Goal: Task Accomplishment & Management: Use online tool/utility

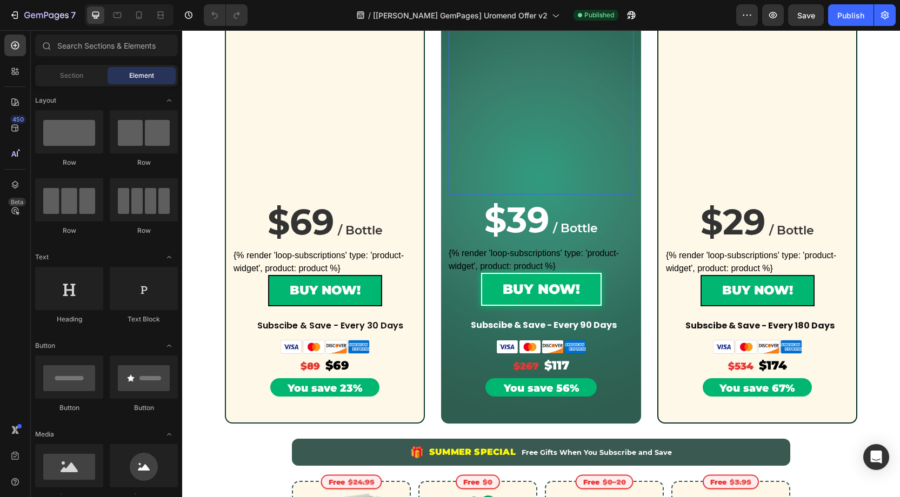
scroll to position [250, 0]
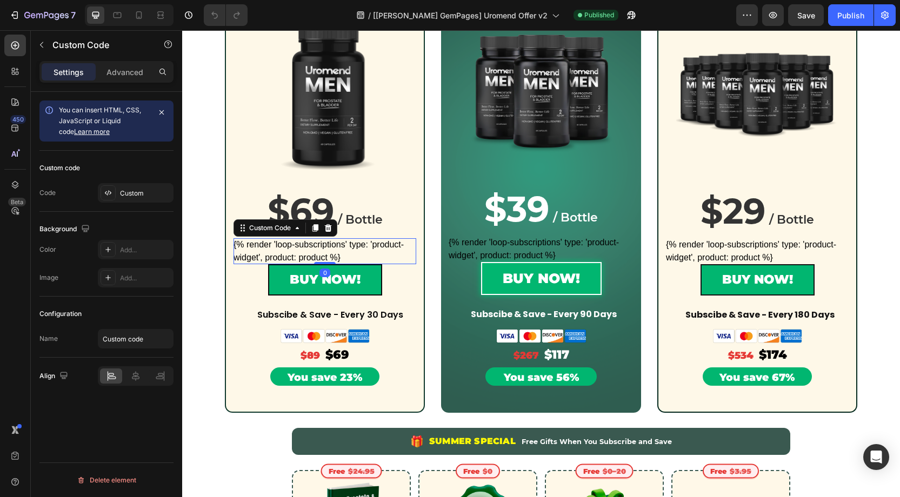
click at [316, 251] on div "{% render 'loop-subscriptions' type: 'product-widget', product: product %}" at bounding box center [325, 251] width 183 height 26
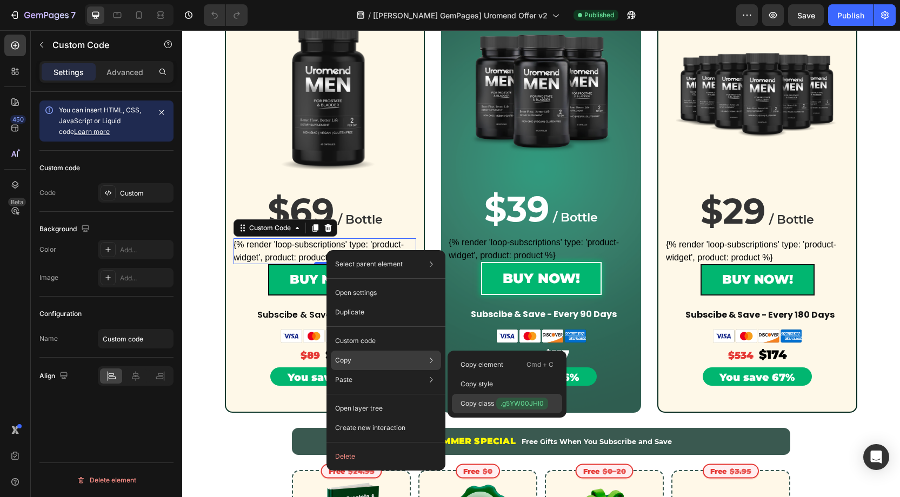
click at [482, 403] on p "Copy class .g5YW00JHI0" at bounding box center [505, 404] width 88 height 12
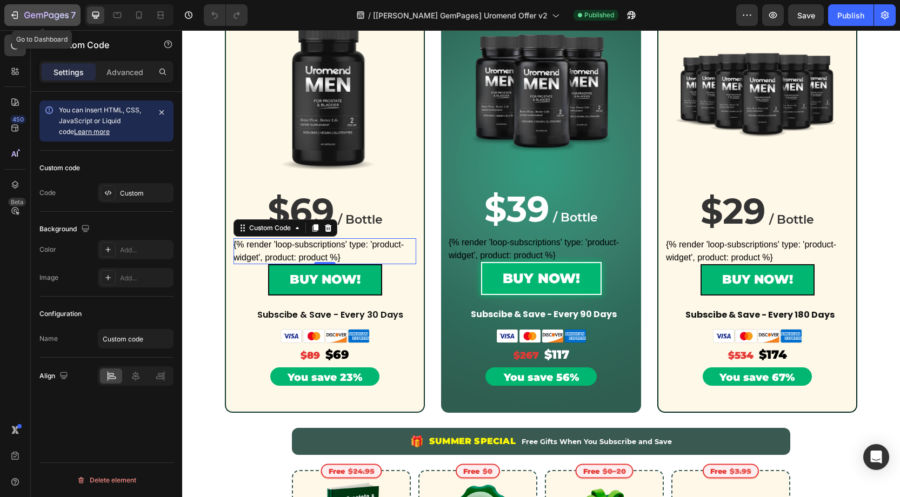
click at [42, 12] on icon "button" at bounding box center [46, 15] width 44 height 9
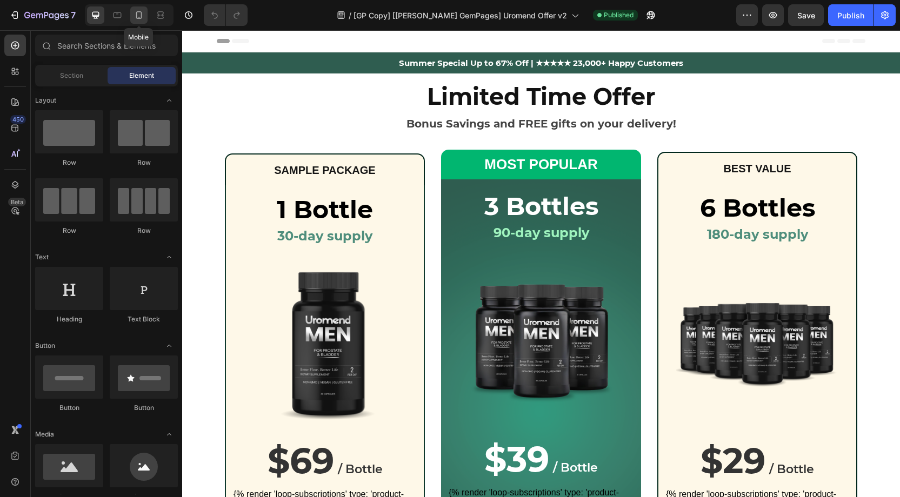
click at [144, 19] on div at bounding box center [138, 14] width 17 height 17
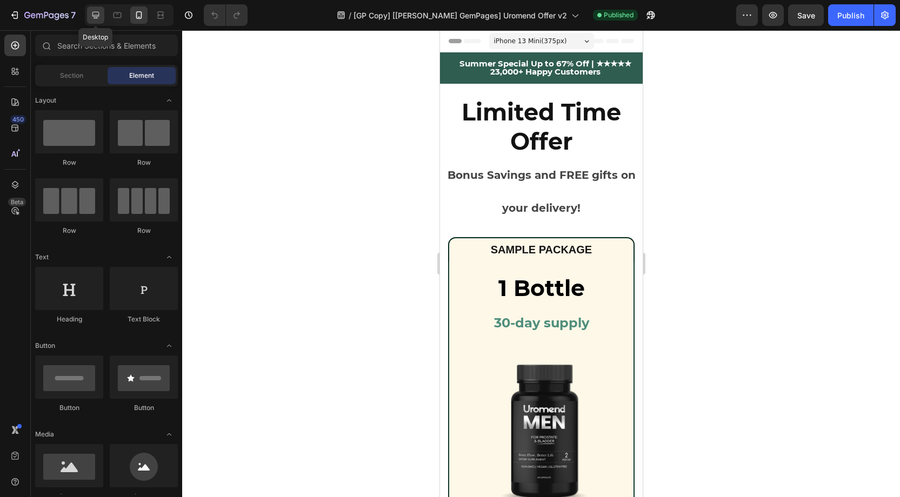
click at [99, 18] on icon at bounding box center [95, 15] width 11 height 11
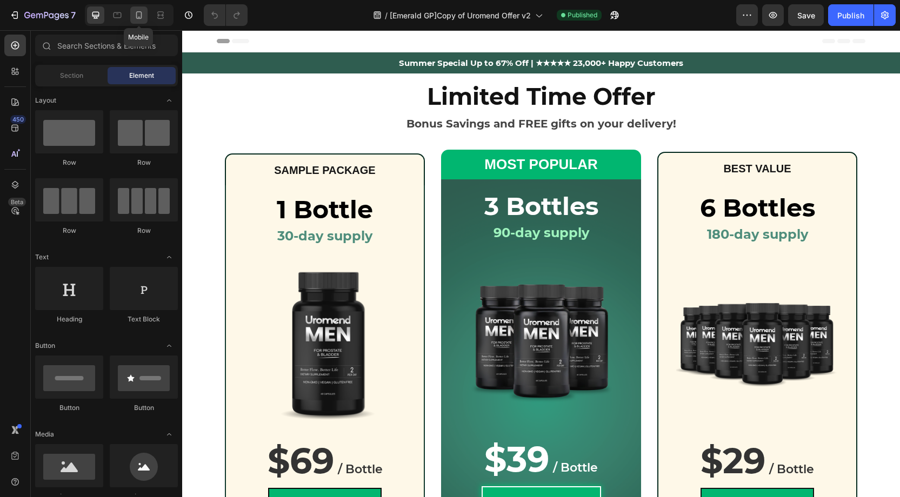
click at [138, 22] on div at bounding box center [138, 14] width 17 height 17
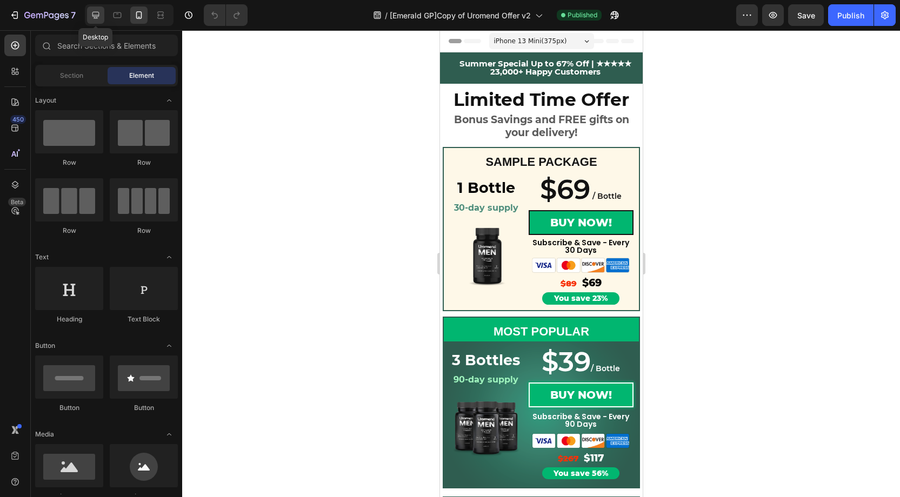
click at [103, 15] on div at bounding box center [95, 14] width 17 height 17
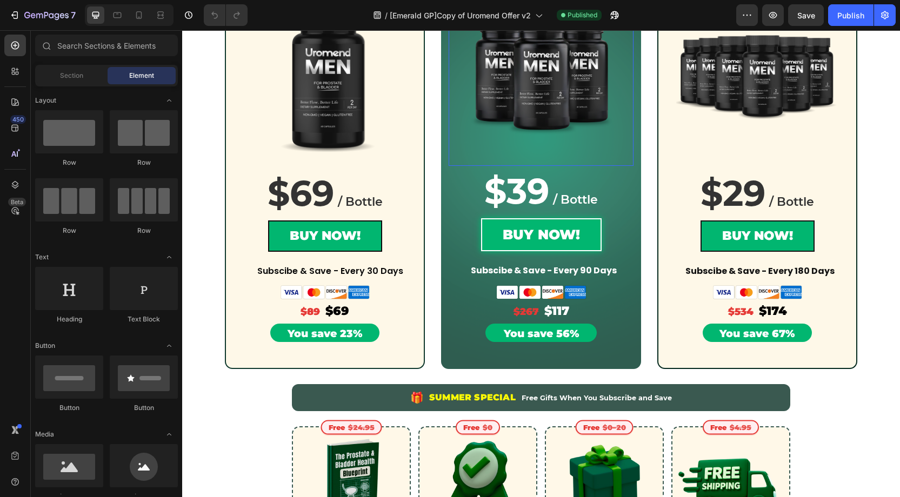
scroll to position [269, 0]
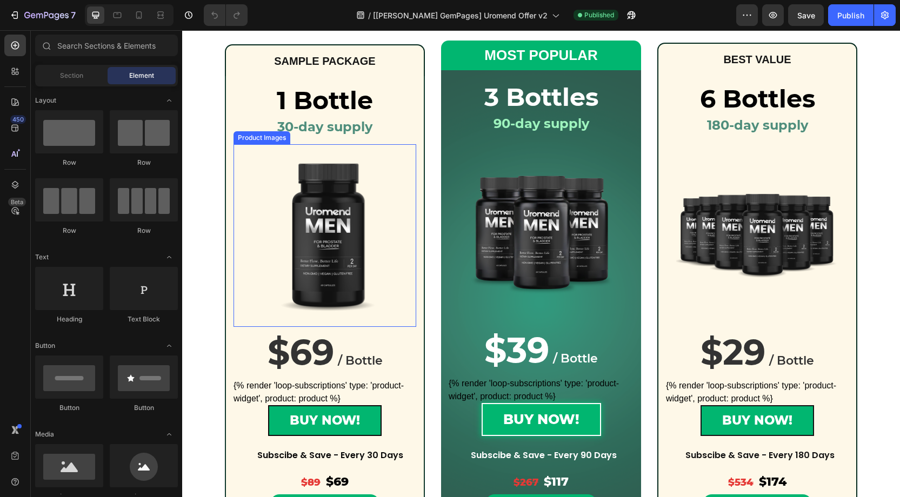
scroll to position [171, 0]
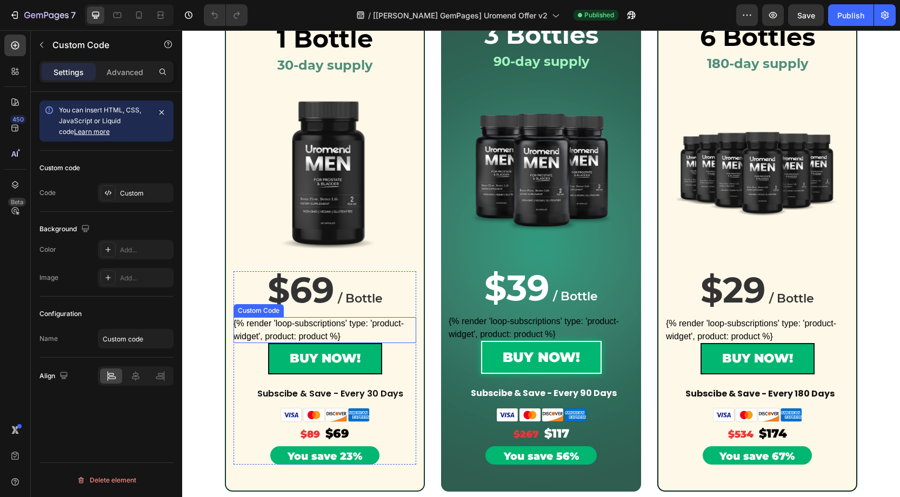
click at [332, 325] on div "{% render 'loop-subscriptions' type: 'product-widget', product: product %}" at bounding box center [325, 330] width 183 height 26
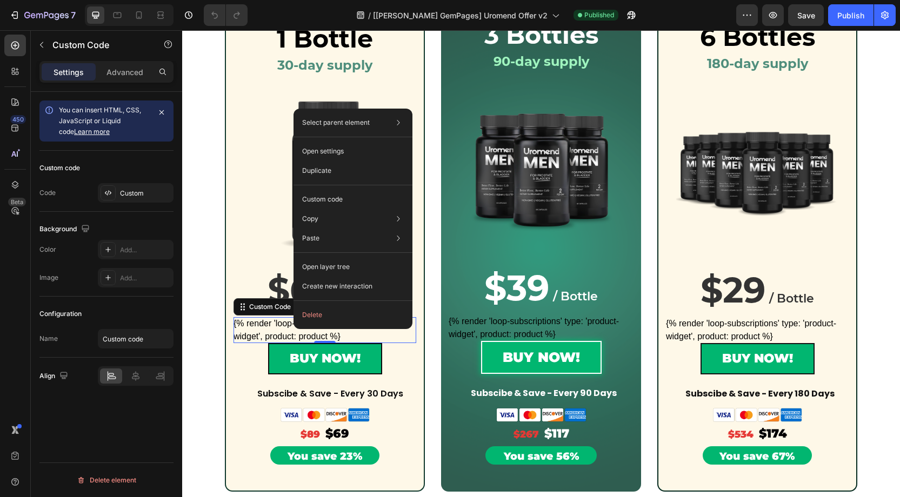
drag, startPoint x: 294, startPoint y: 329, endPoint x: 493, endPoint y: 357, distance: 200.9
click at [314, 199] on p "Custom code" at bounding box center [322, 200] width 41 height 10
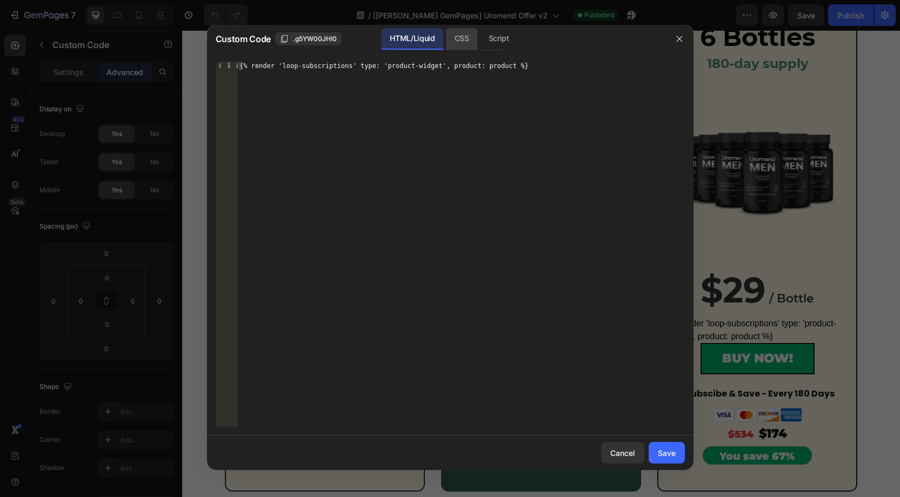
click at [480, 32] on div "CSS" at bounding box center [499, 39] width 38 height 22
drag, startPoint x: 493, startPoint y: 35, endPoint x: 416, endPoint y: 37, distance: 76.8
click at [490, 35] on div "Script" at bounding box center [499, 39] width 38 height 22
click at [446, 37] on div "HTML/Liquid" at bounding box center [462, 39] width 32 height 22
type textarea "{% render 'loop-subscriptions' type: 'product-widget', product: product %}"
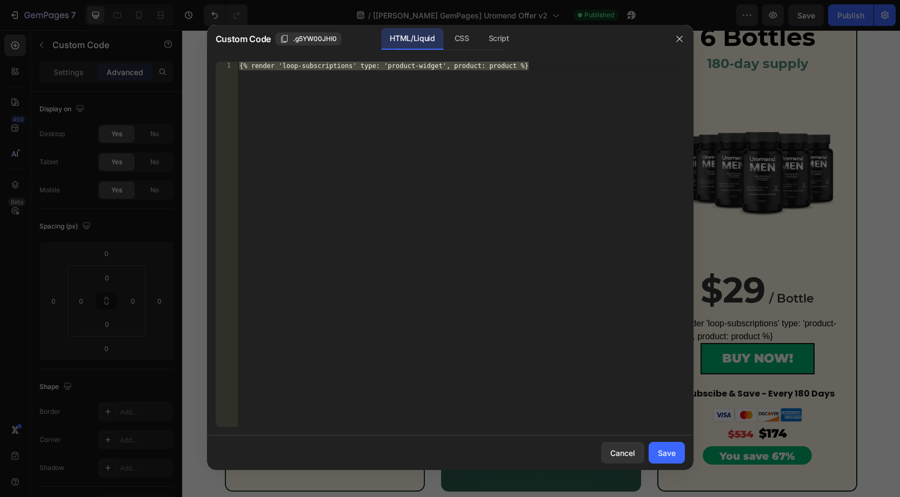
click at [321, 63] on div "{% render 'loop-subscriptions' type: 'product-widget', product: product %}" at bounding box center [461, 253] width 448 height 383
drag, startPoint x: 677, startPoint y: 34, endPoint x: 629, endPoint y: 20, distance: 50.1
click at [680, 35] on icon "button" at bounding box center [679, 39] width 9 height 9
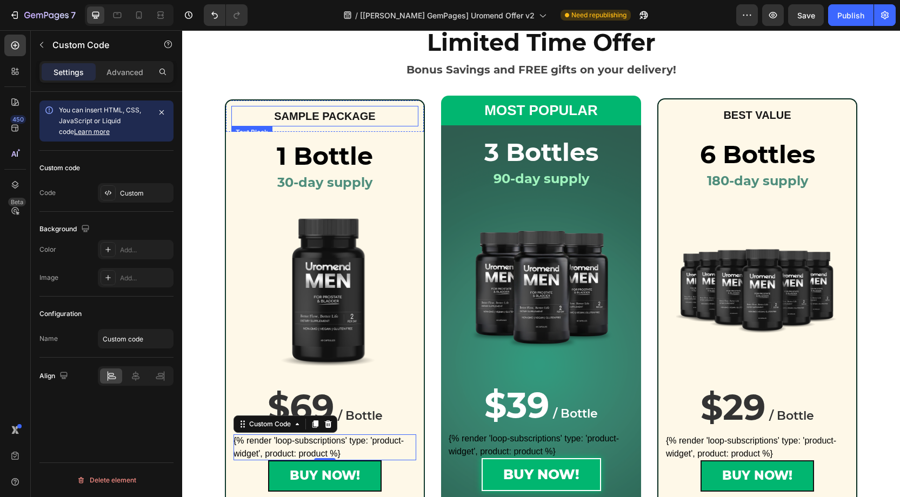
scroll to position [53, 0]
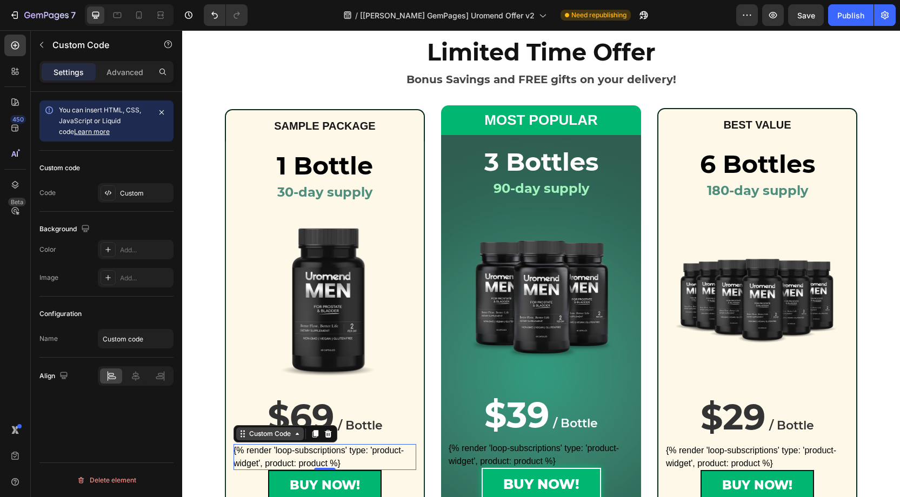
click at [266, 434] on div "Custom Code" at bounding box center [270, 434] width 46 height 10
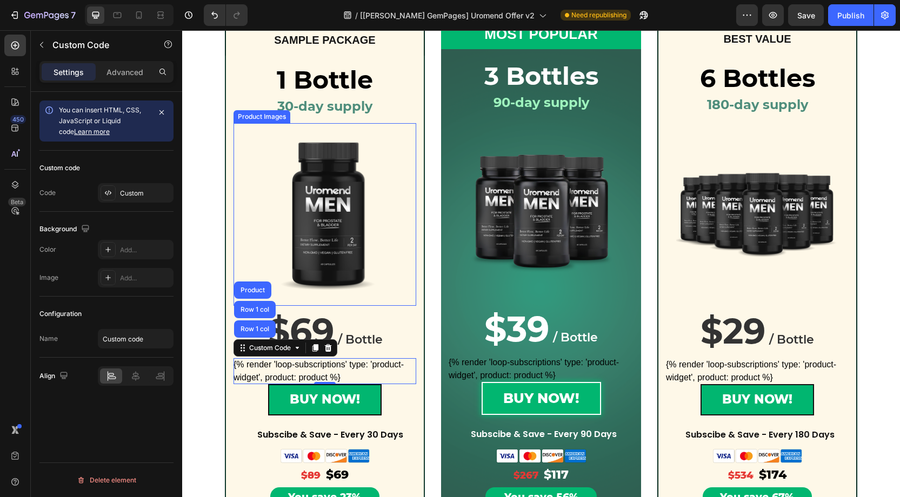
scroll to position [148, 0]
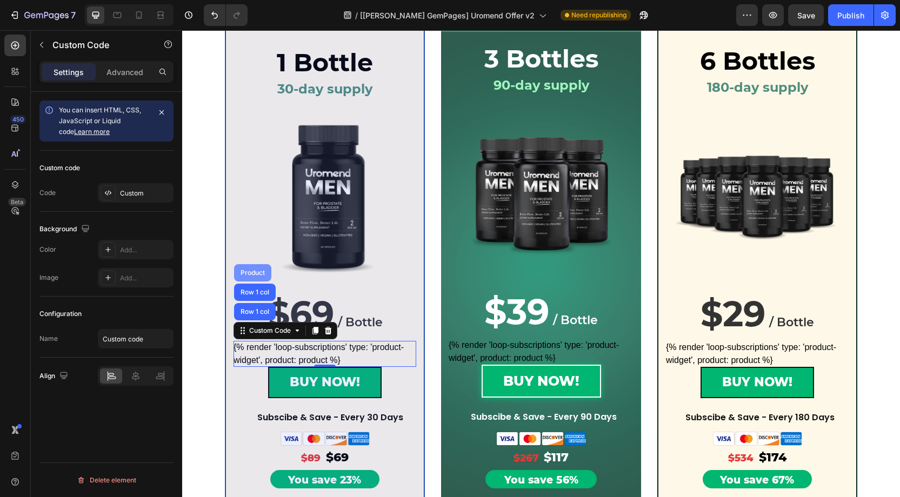
click at [251, 274] on div "Product" at bounding box center [252, 273] width 29 height 6
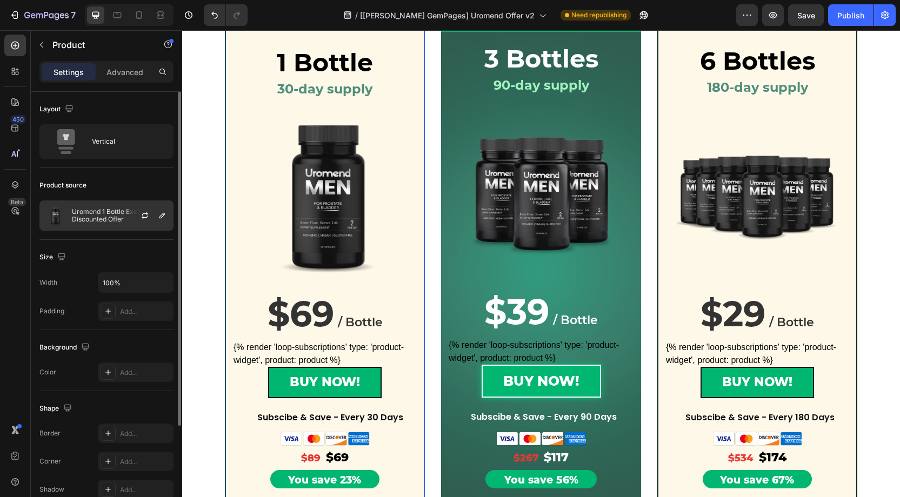
click at [109, 212] on p "Uromend 1 Bottle Exclusive Discounted Offer" at bounding box center [120, 215] width 97 height 15
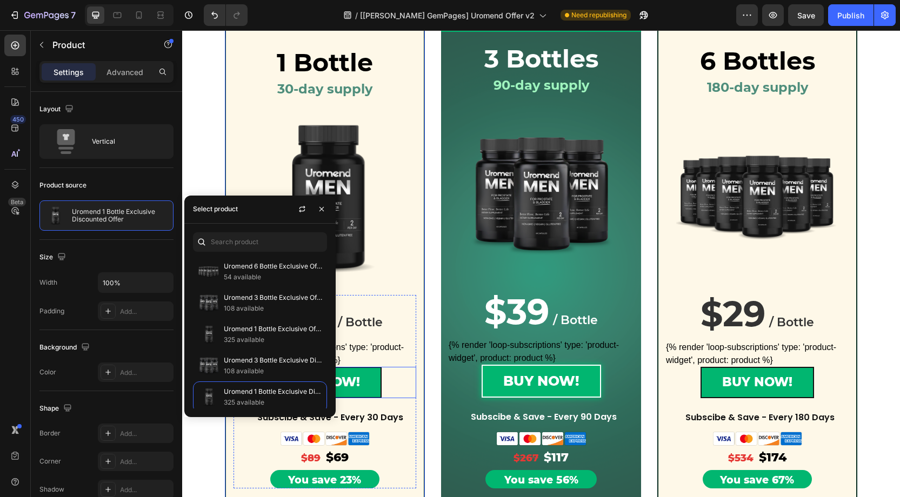
click at [387, 392] on div "BUY NOW! Add to Cart" at bounding box center [325, 382] width 183 height 31
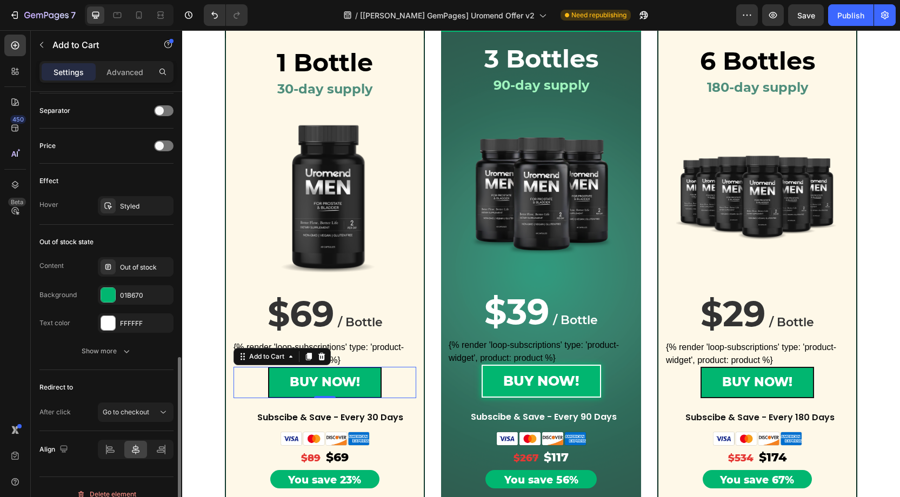
scroll to position [718, 0]
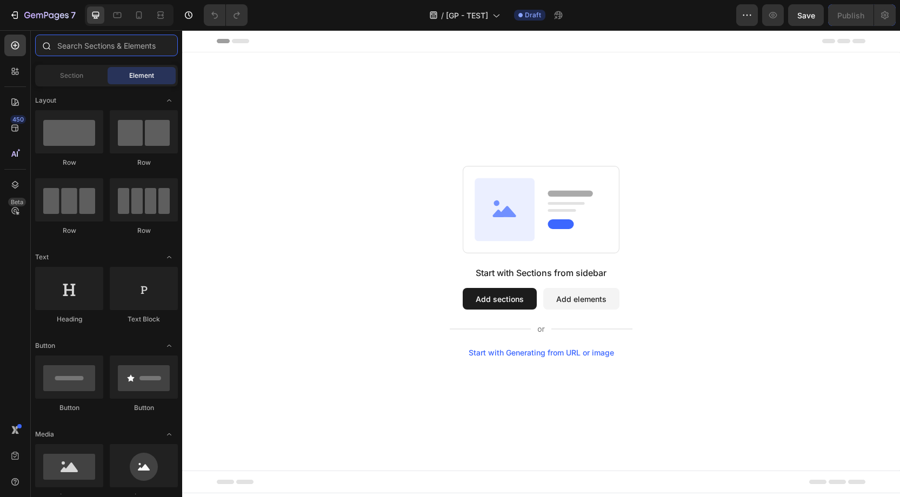
click at [86, 47] on input "text" at bounding box center [106, 46] width 143 height 22
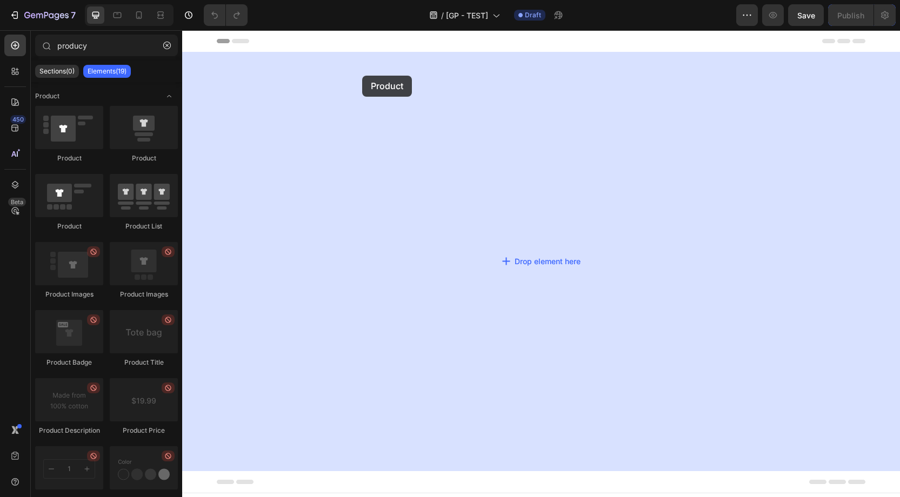
drag, startPoint x: 259, startPoint y: 152, endPoint x: 364, endPoint y: 76, distance: 130.0
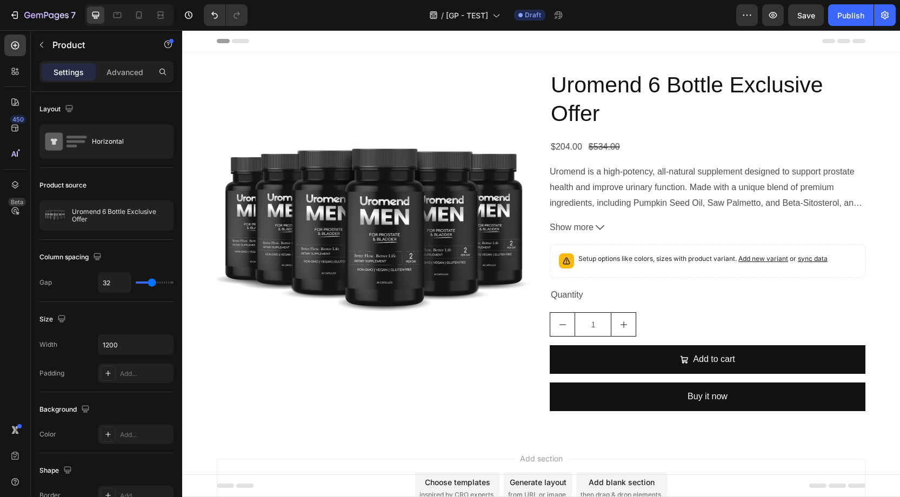
click at [547, 96] on div "Product Images Uromend 6 Bottle Exclusive Offer Product Title $204.00 Product P…" at bounding box center [541, 245] width 649 height 350
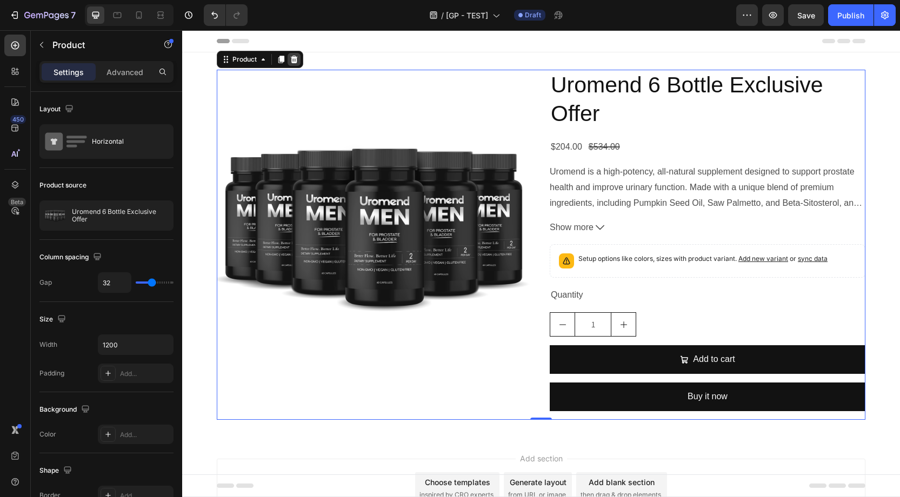
drag, startPoint x: 281, startPoint y: 61, endPoint x: 289, endPoint y: 61, distance: 7.6
click at [282, 61] on icon at bounding box center [281, 60] width 6 height 8
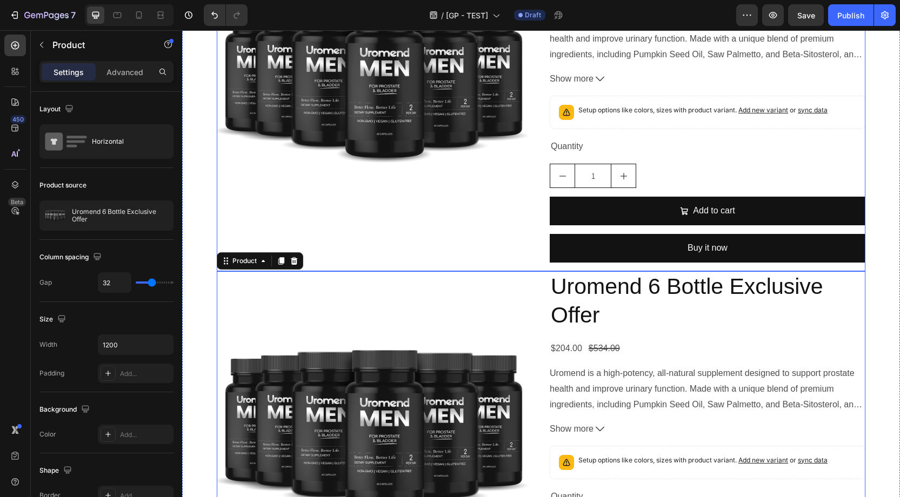
scroll to position [118, 0]
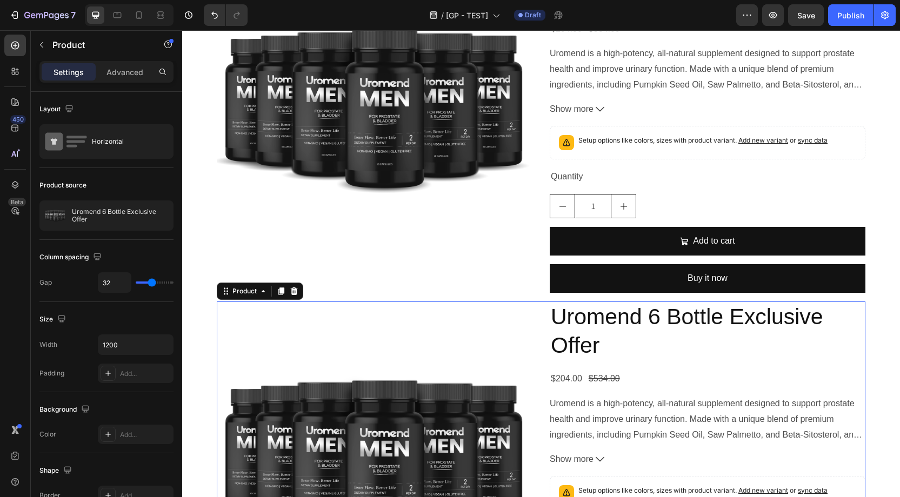
drag, startPoint x: 547, startPoint y: 323, endPoint x: 385, endPoint y: 309, distance: 161.8
click at [545, 323] on div "Product Images Uromend 6 Bottle Exclusive Offer Product Title $204.00 Product P…" at bounding box center [541, 477] width 649 height 350
click at [292, 293] on icon at bounding box center [294, 292] width 7 height 8
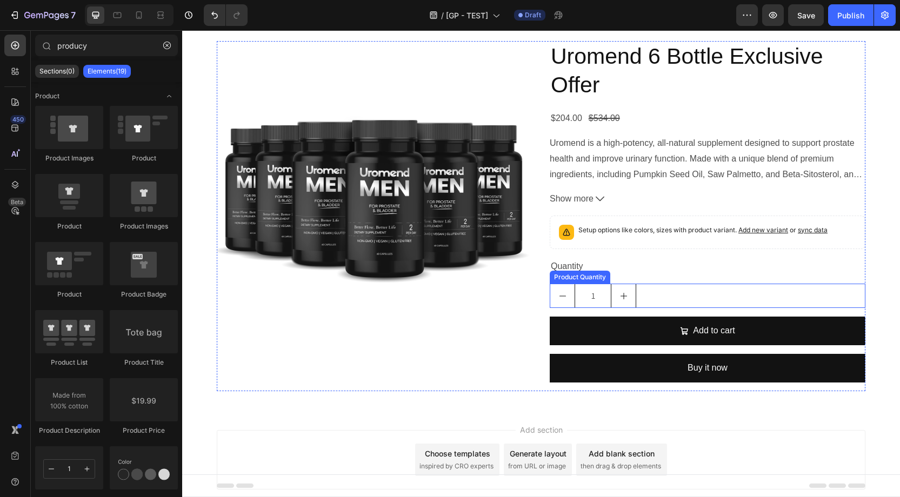
scroll to position [16, 0]
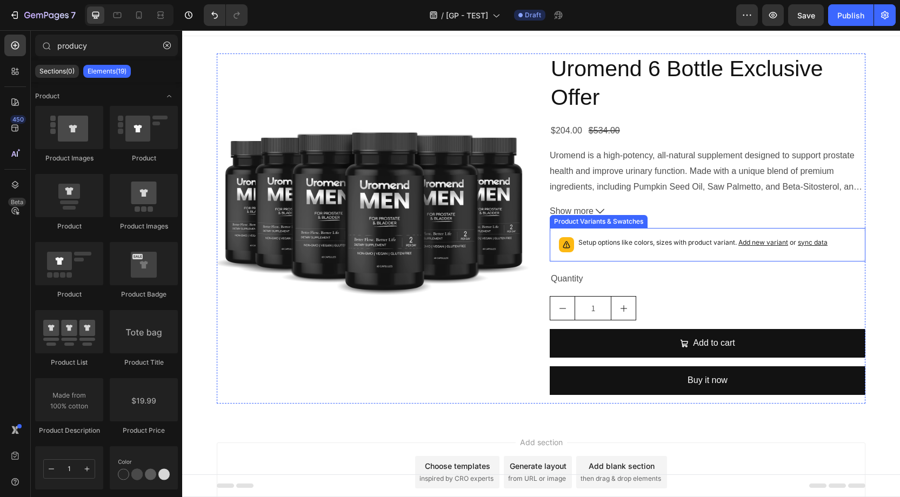
click at [623, 246] on p "Setup options like colors, sizes with product variant. Add new variant or sync …" at bounding box center [702, 242] width 249 height 11
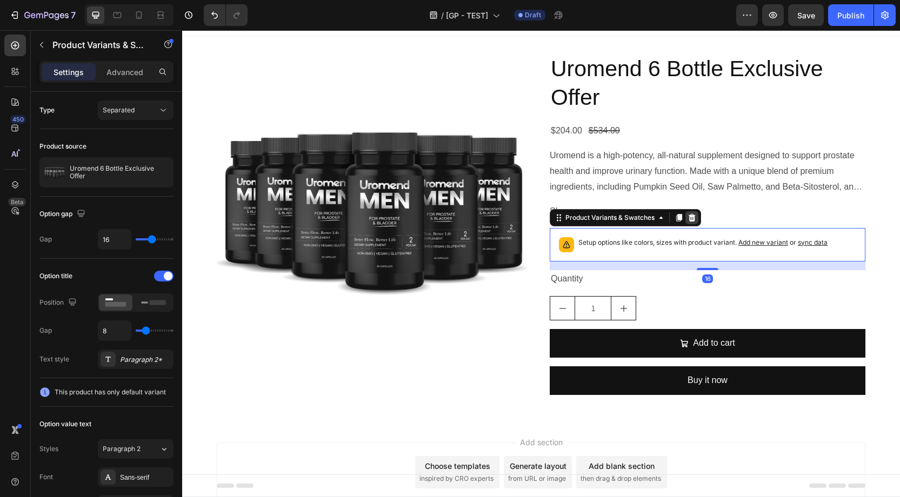
click at [694, 216] on icon at bounding box center [692, 218] width 7 height 8
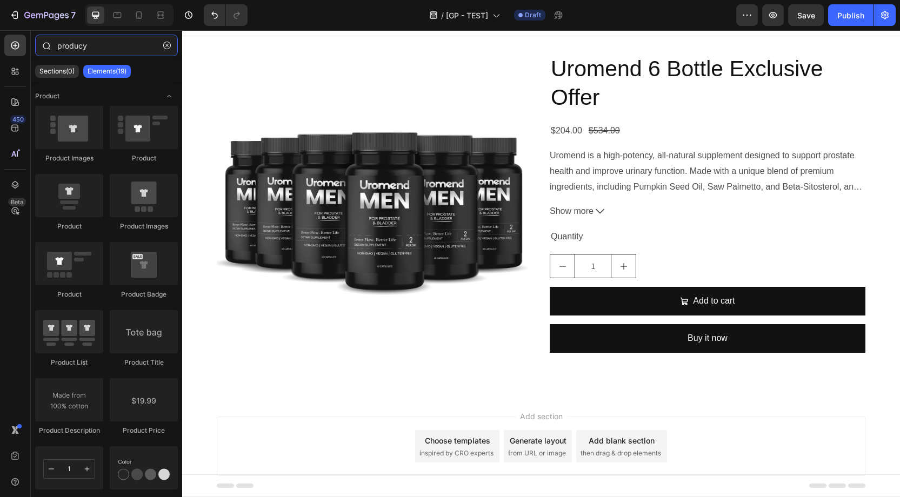
click at [98, 51] on input "producy" at bounding box center [106, 46] width 143 height 22
drag, startPoint x: 110, startPoint y: 48, endPoint x: 35, endPoint y: 44, distance: 75.2
click at [35, 44] on div "producy" at bounding box center [106, 48] width 151 height 26
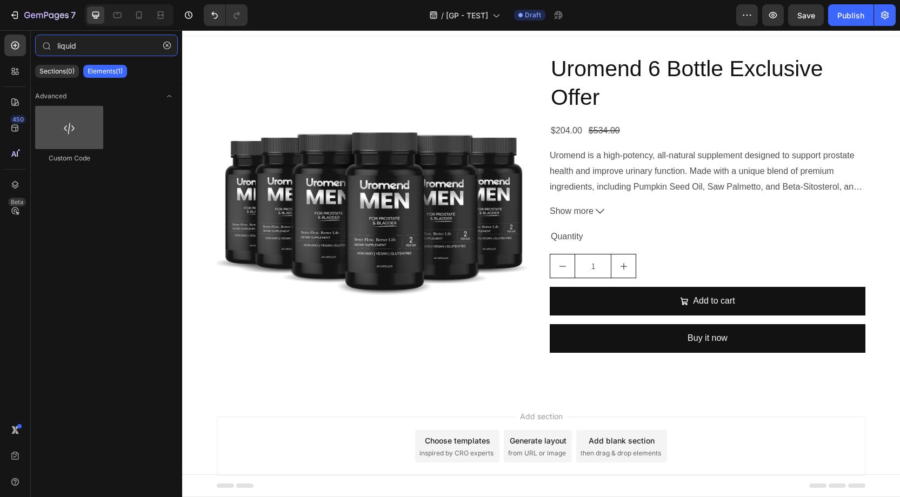
type input "liquid"
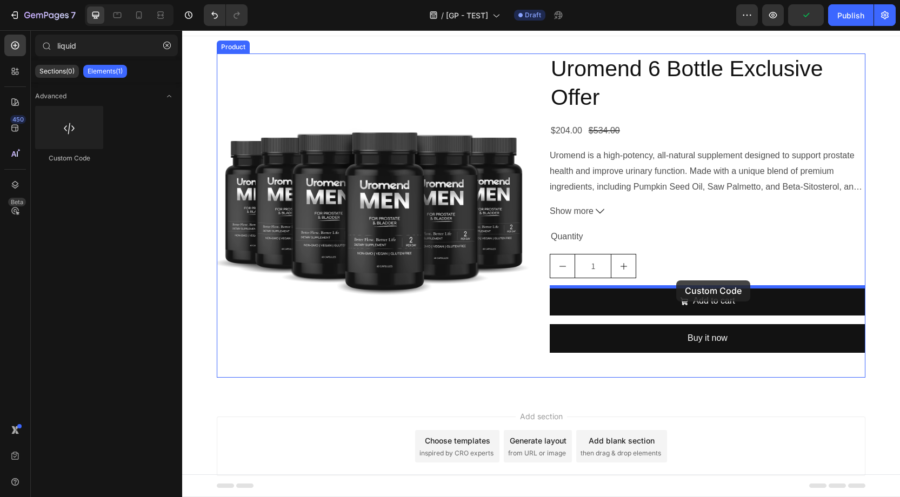
drag, startPoint x: 266, startPoint y: 165, endPoint x: 677, endPoint y: 277, distance: 426.0
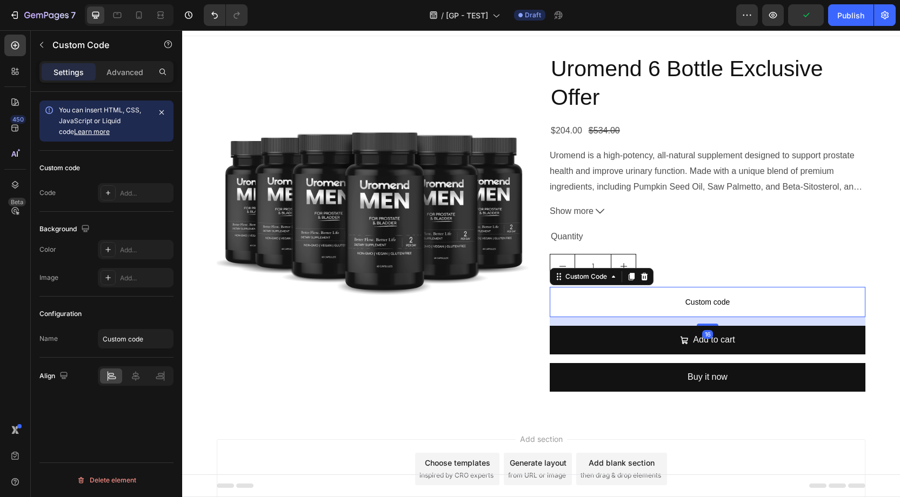
click at [653, 298] on span "Custom code" at bounding box center [708, 302] width 316 height 13
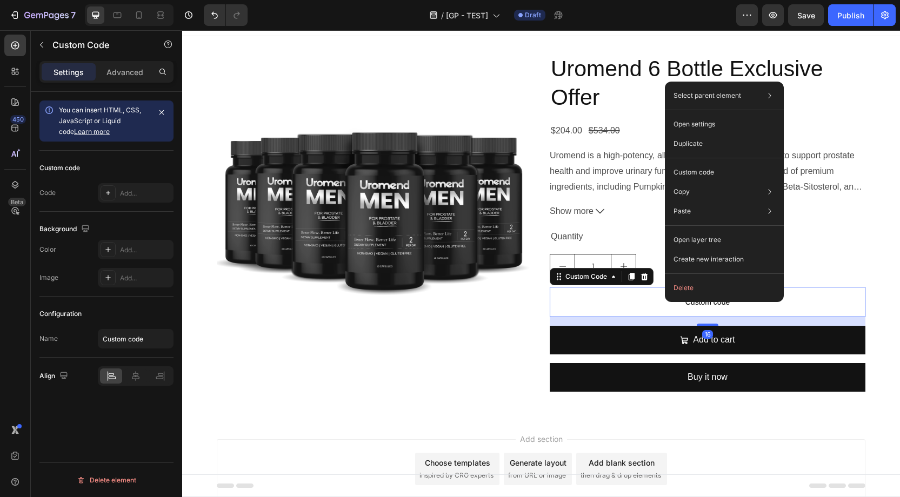
scroll to position [17, 0]
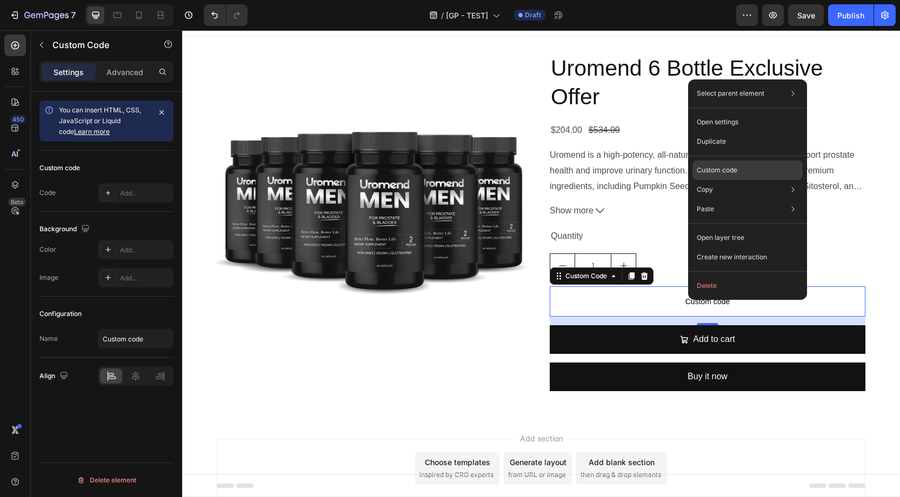
click at [714, 172] on p "Custom code" at bounding box center [717, 170] width 41 height 10
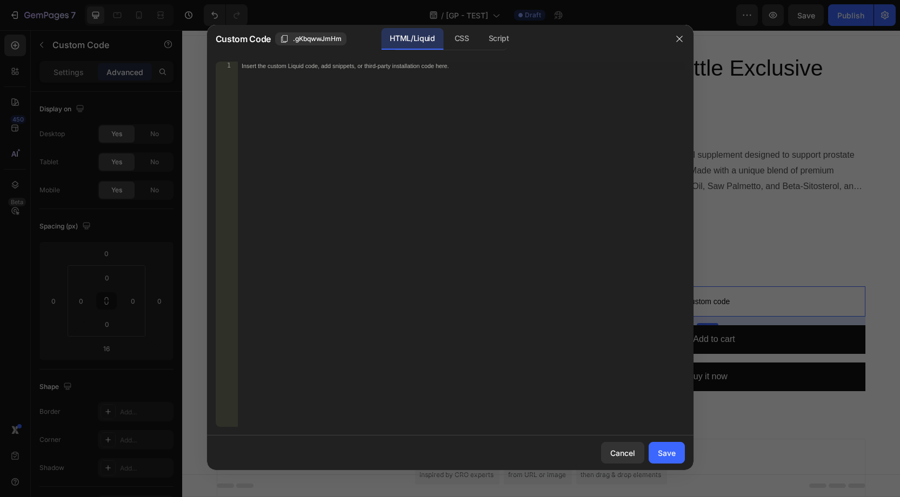
click at [382, 102] on div "Insert the custom Liquid code, add snippets, or third-party installation code h…" at bounding box center [461, 253] width 448 height 383
paste textarea "{% render 'loop-subscriptions' type: 'product-widget', product: product %}"
type textarea "{% render 'loop-subscriptions' type: 'product-widget', product: product %}"
click at [671, 453] on div "Save" at bounding box center [667, 453] width 18 height 11
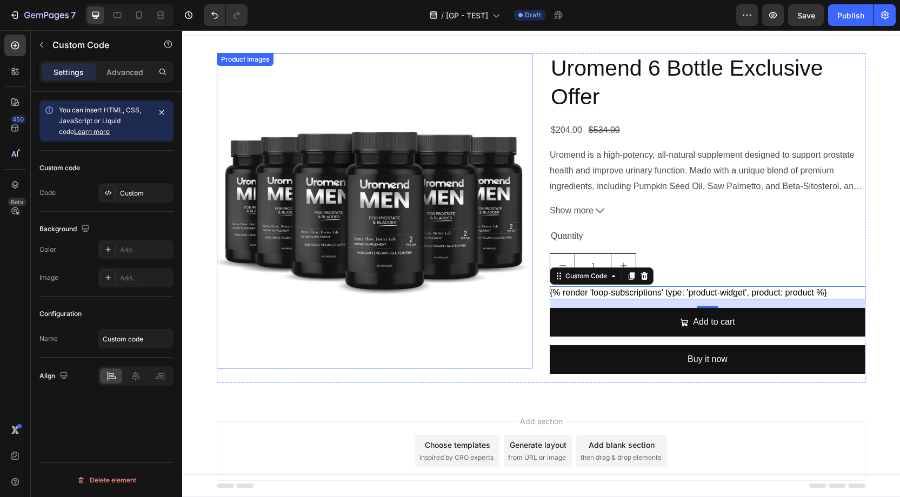
click at [515, 351] on img at bounding box center [375, 211] width 316 height 316
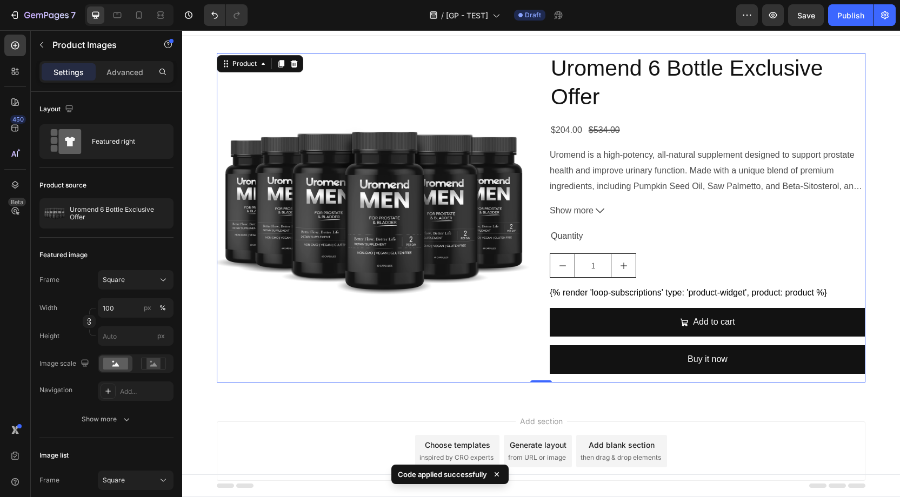
click at [542, 355] on div "Product Images Uromend 6 Bottle Exclusive Offer Product Title $204.00 Product P…" at bounding box center [541, 218] width 649 height 330
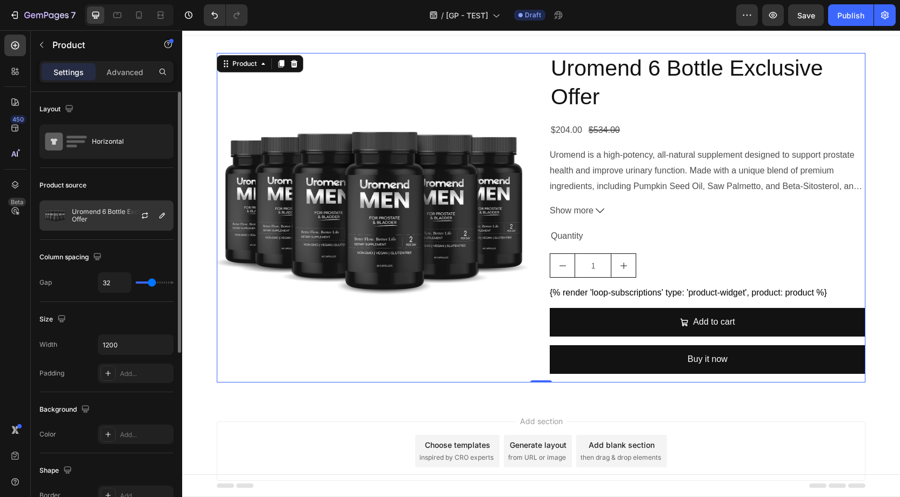
click at [97, 209] on p "Uromend 6 Bottle Exclusive Offer" at bounding box center [120, 215] width 97 height 15
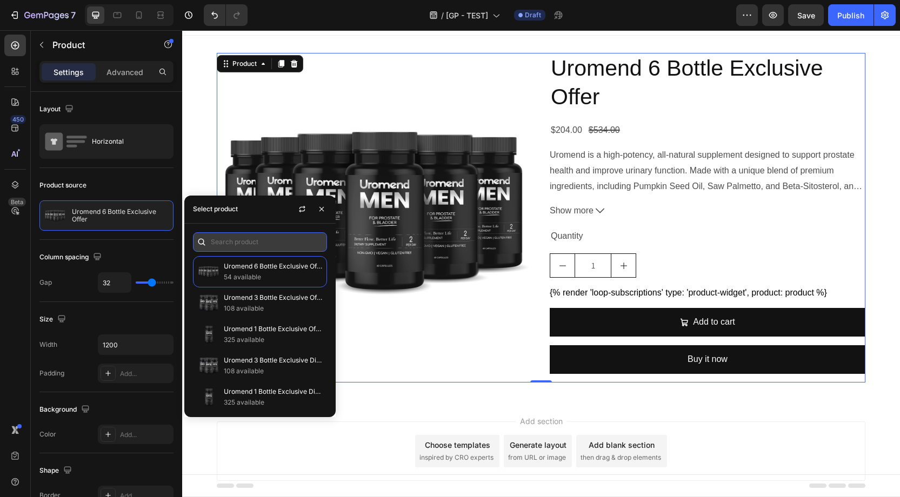
click at [238, 246] on input "text" at bounding box center [260, 241] width 134 height 19
paste input "Uromend 1 Bottle Exclusive Discounted Offer"
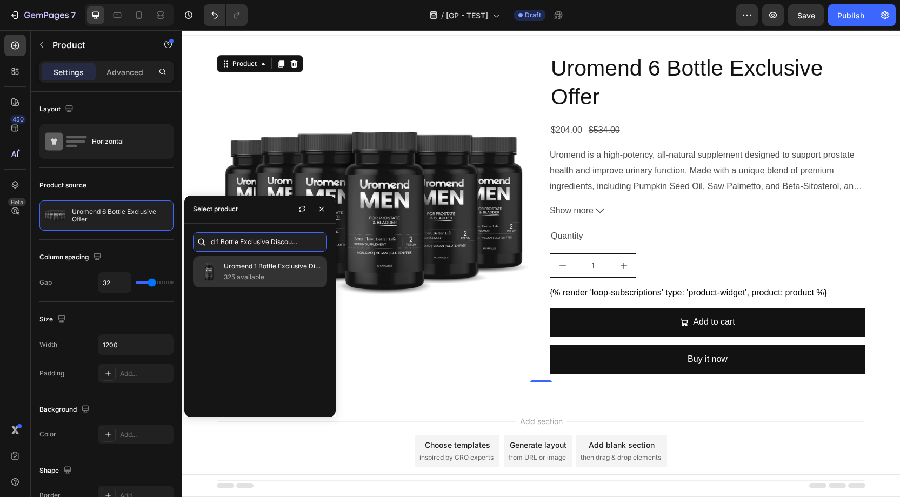
type input "Uromend 1 Bottle Exclusive Discounted Offer"
click at [248, 272] on p "325 available" at bounding box center [273, 277] width 98 height 11
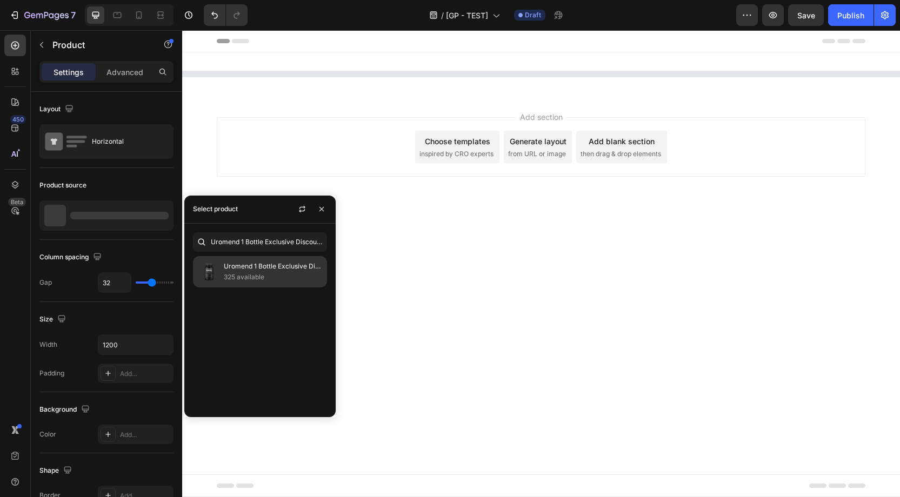
scroll to position [0, 0]
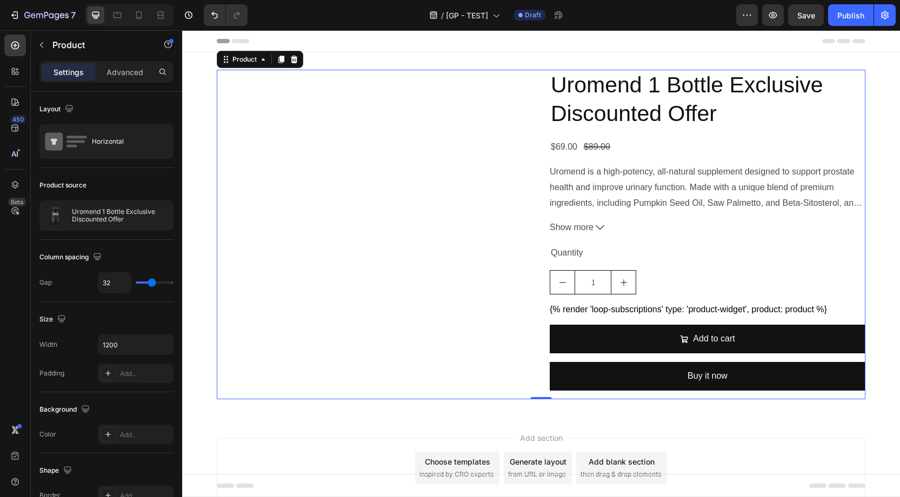
click at [541, 370] on div "Product Images Uromend 1 Bottle Exclusive Discounted Offer Product Title $69.00…" at bounding box center [541, 235] width 649 height 330
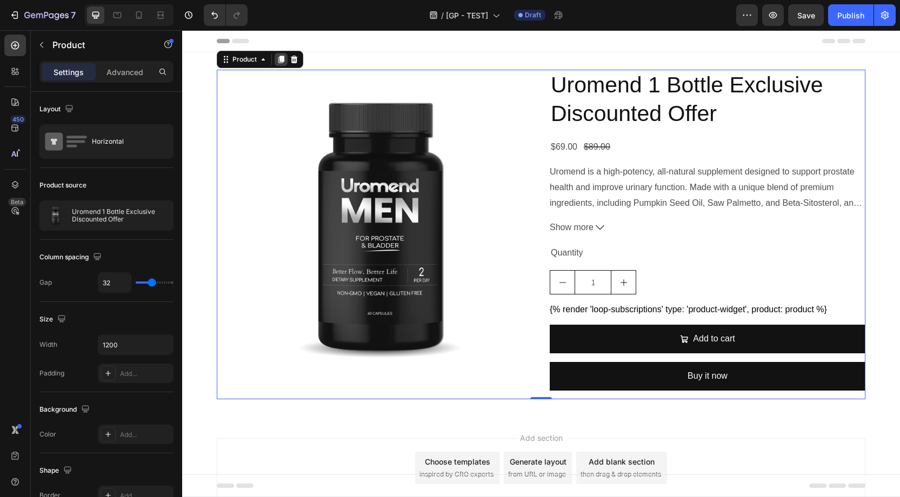
click at [283, 58] on icon at bounding box center [281, 60] width 6 height 8
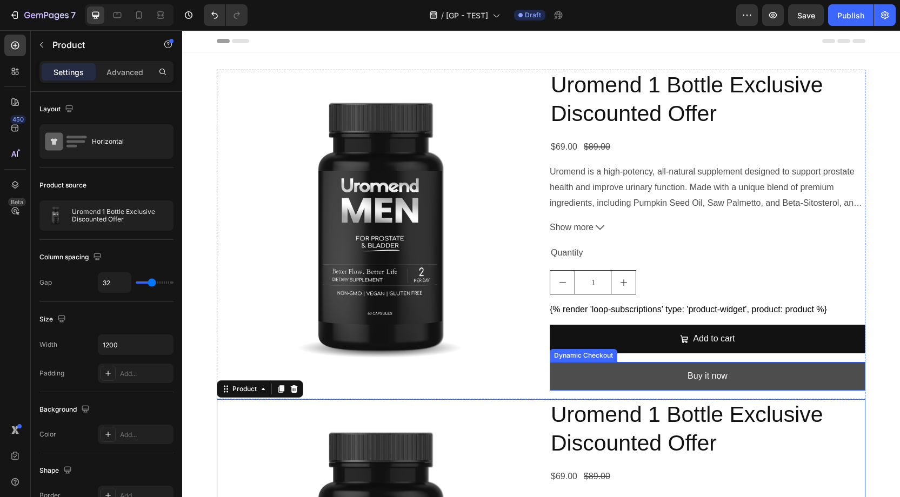
click at [582, 376] on button "Buy it now" at bounding box center [708, 376] width 316 height 29
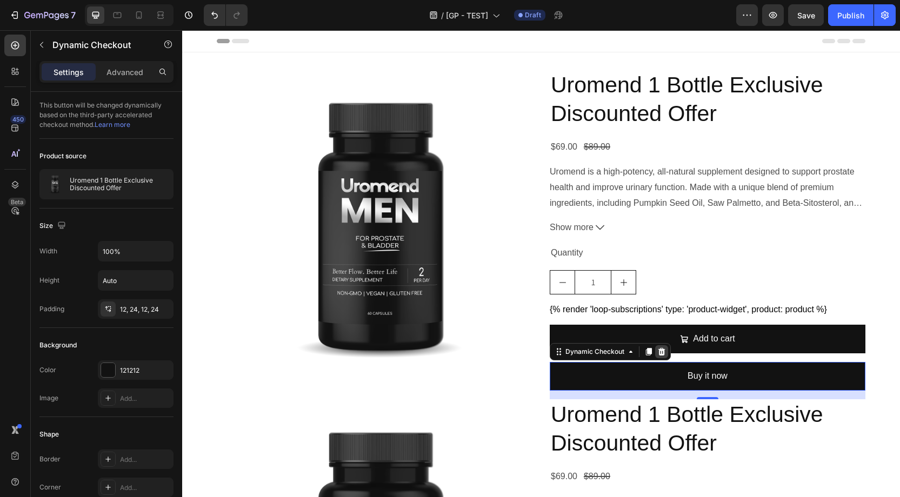
click at [662, 351] on icon at bounding box center [661, 352] width 9 height 9
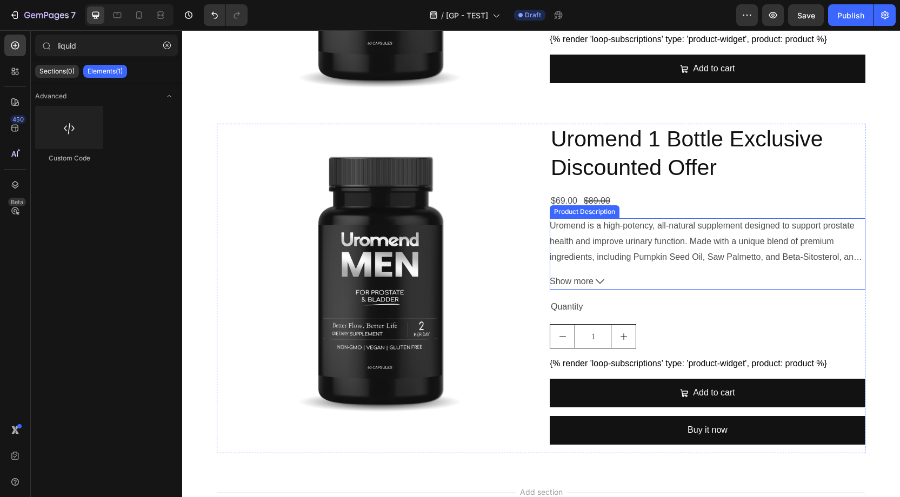
scroll to position [398, 0]
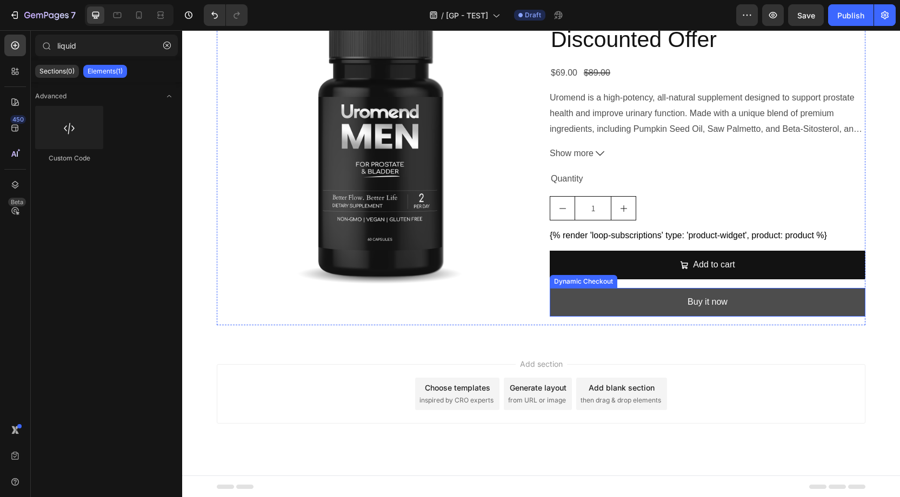
click at [626, 301] on button "Buy it now" at bounding box center [708, 302] width 316 height 29
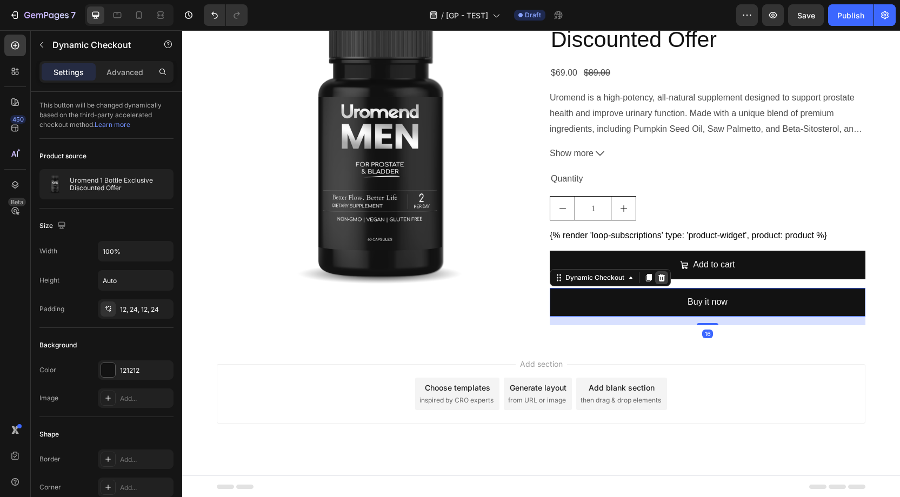
click at [661, 277] on icon at bounding box center [661, 278] width 7 height 8
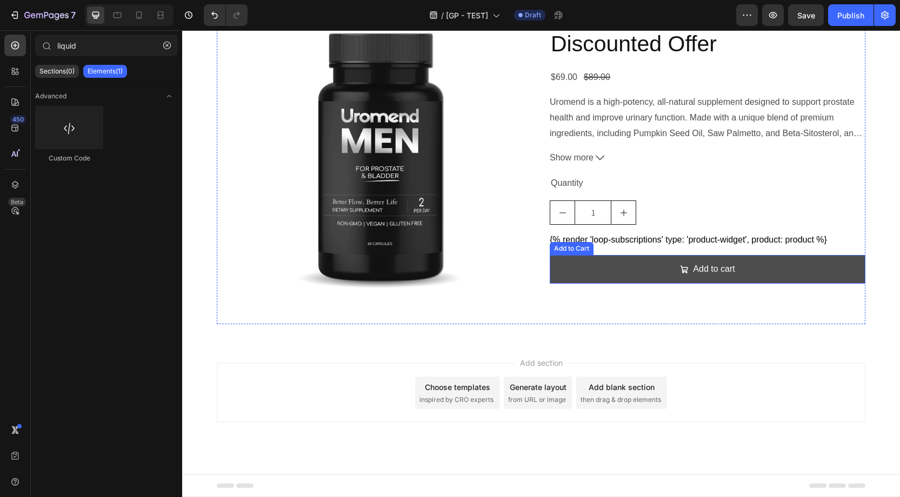
scroll to position [393, 0]
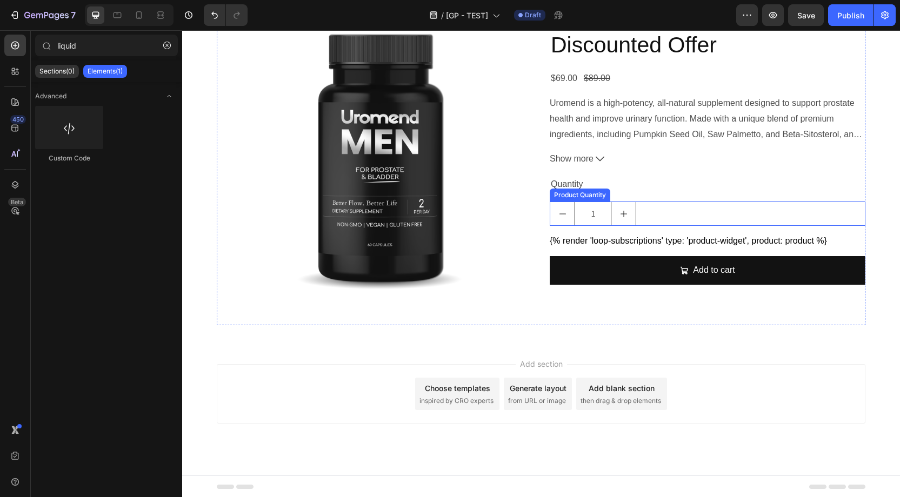
click at [651, 208] on div "1" at bounding box center [708, 214] width 316 height 24
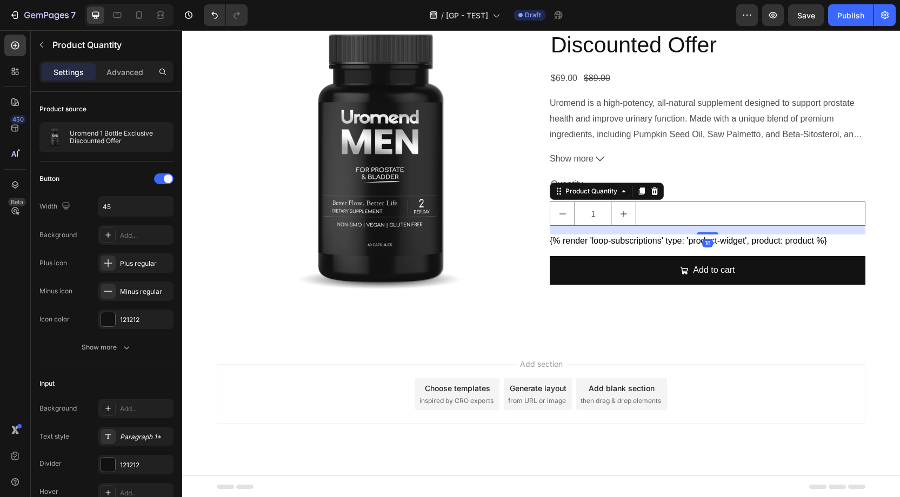
drag, startPoint x: 656, startPoint y: 189, endPoint x: 615, endPoint y: 187, distance: 41.1
click at [655, 189] on icon at bounding box center [654, 192] width 7 height 8
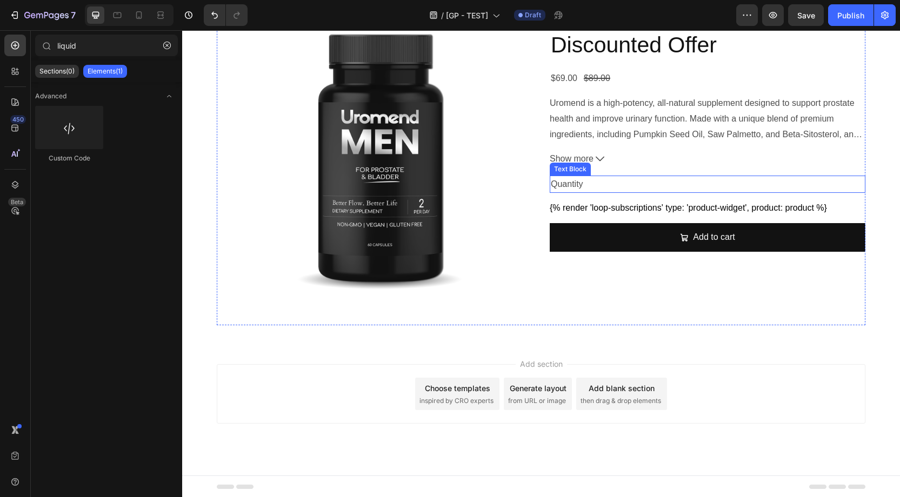
click at [614, 187] on div "Quantity" at bounding box center [708, 185] width 316 height 18
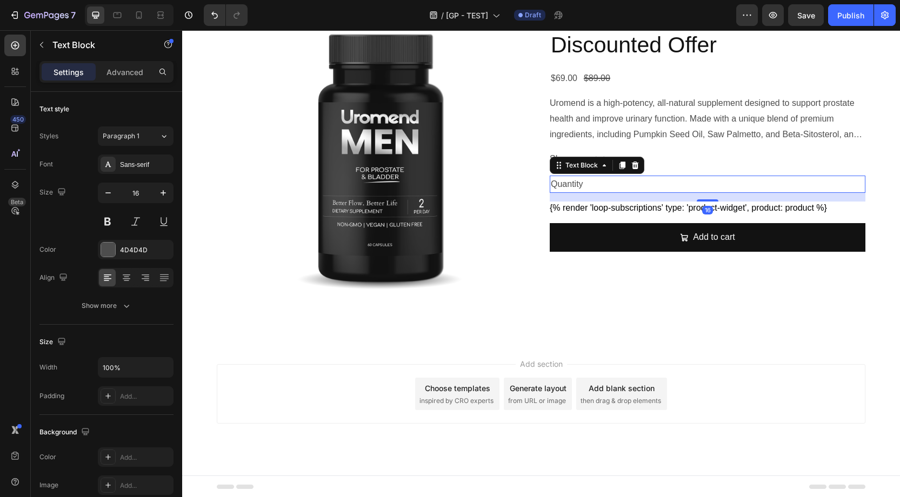
drag, startPoint x: 636, startPoint y: 164, endPoint x: 639, endPoint y: 170, distance: 6.0
click at [638, 165] on icon at bounding box center [635, 165] width 9 height 9
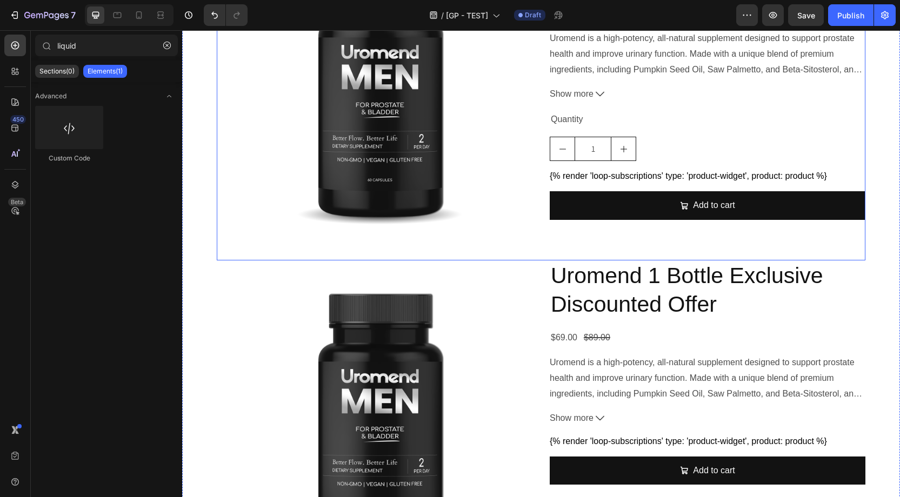
scroll to position [132, 0]
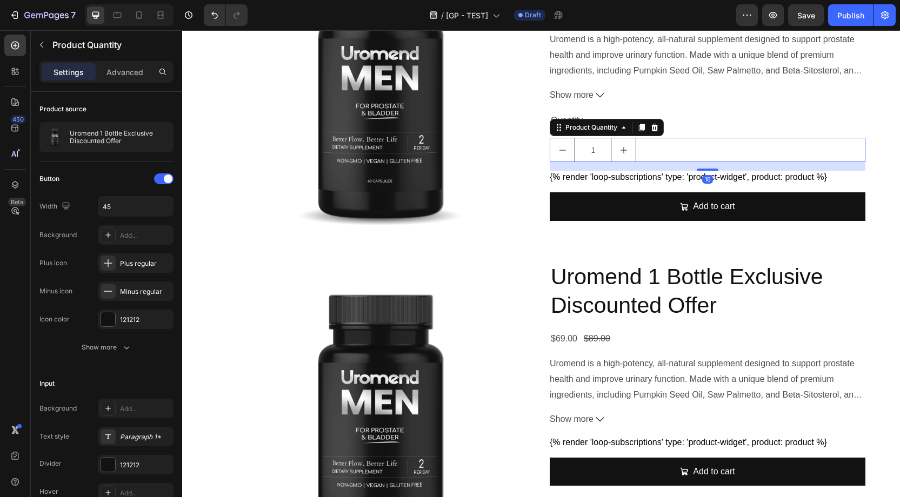
click at [645, 147] on div "1" at bounding box center [708, 150] width 316 height 24
click at [654, 126] on icon at bounding box center [654, 128] width 7 height 8
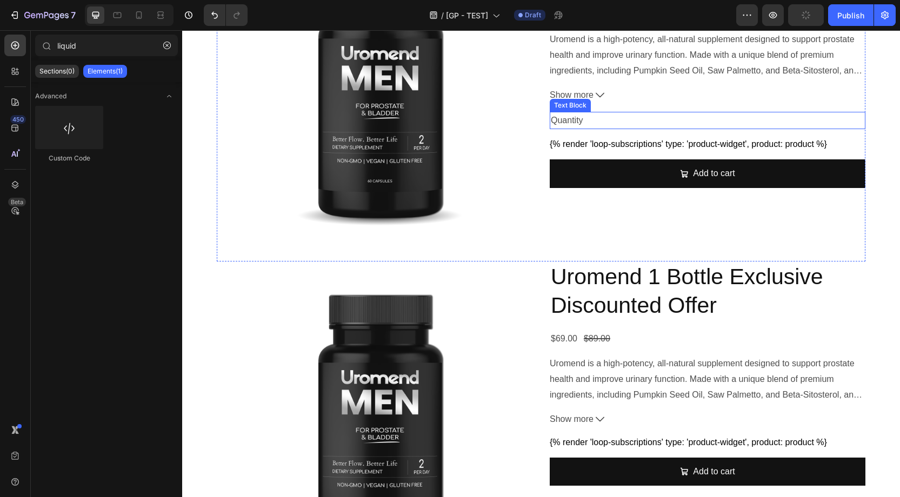
click at [596, 122] on div "Quantity" at bounding box center [708, 121] width 316 height 18
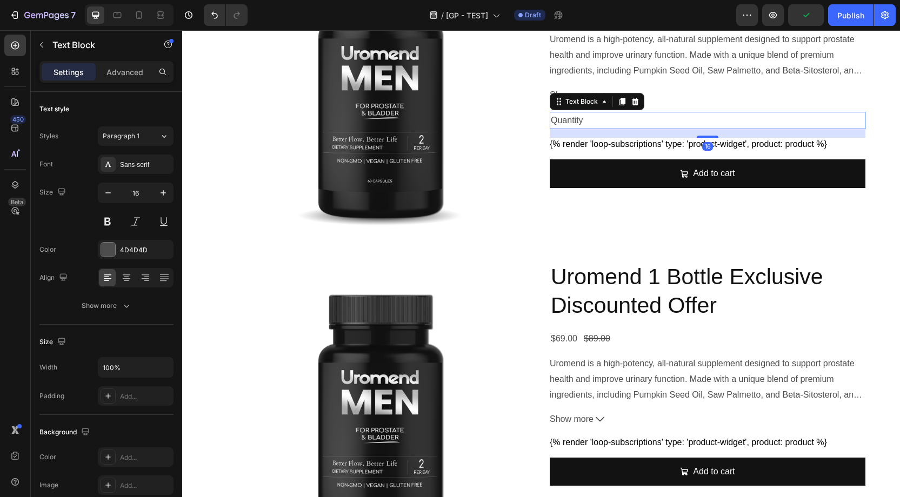
click at [635, 103] on icon at bounding box center [635, 101] width 7 height 8
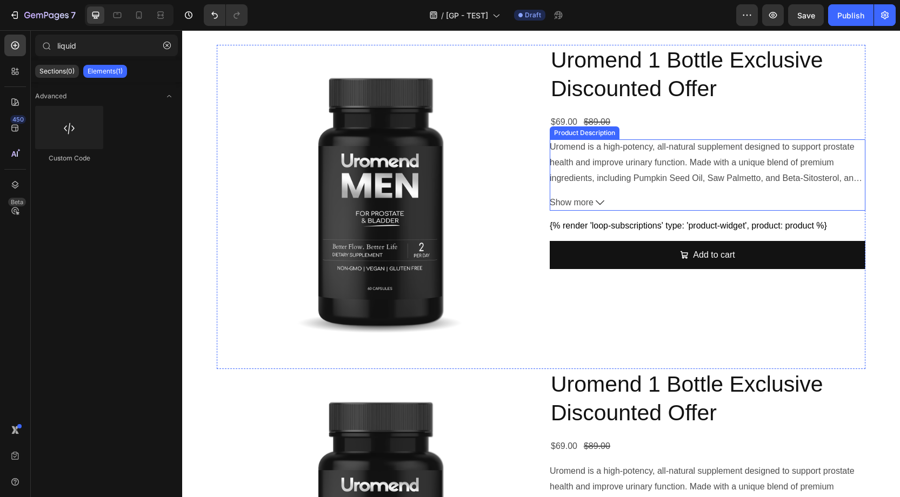
scroll to position [23, 0]
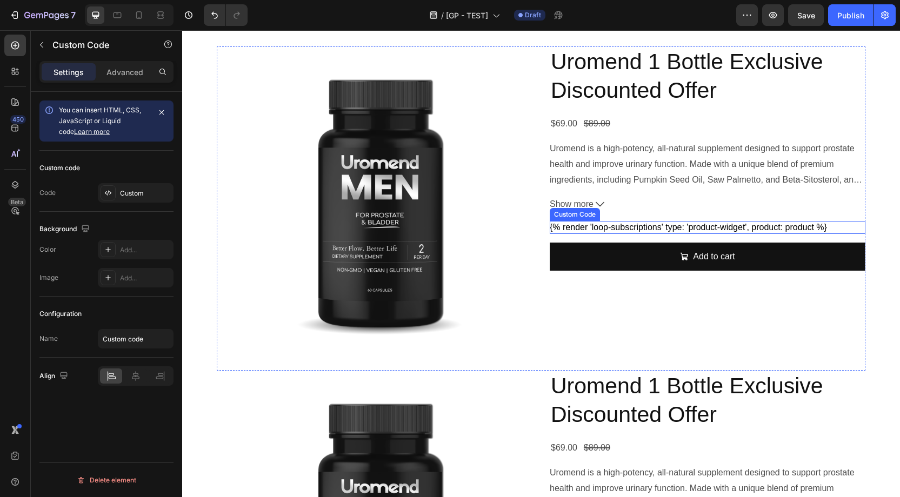
click at [647, 223] on div "{% render 'loop-subscriptions' type: 'product-widget', product: product %}" at bounding box center [708, 227] width 316 height 13
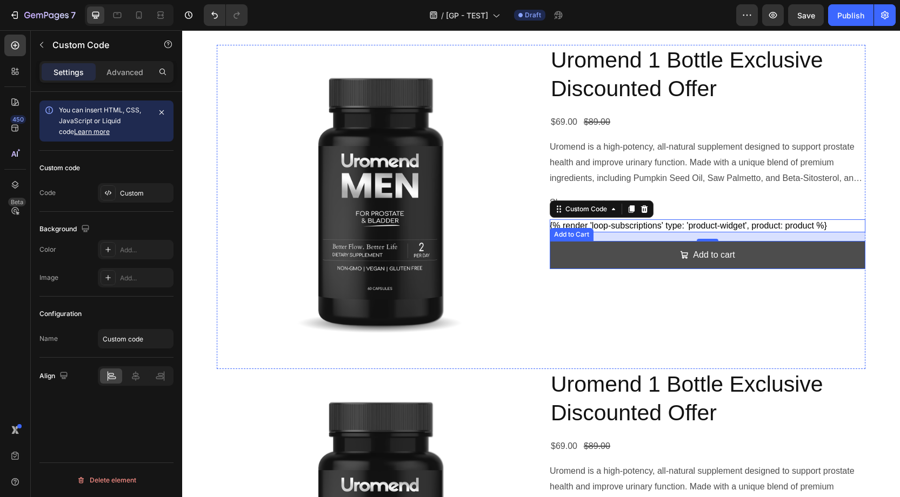
click at [628, 258] on button "Add to cart" at bounding box center [708, 255] width 316 height 29
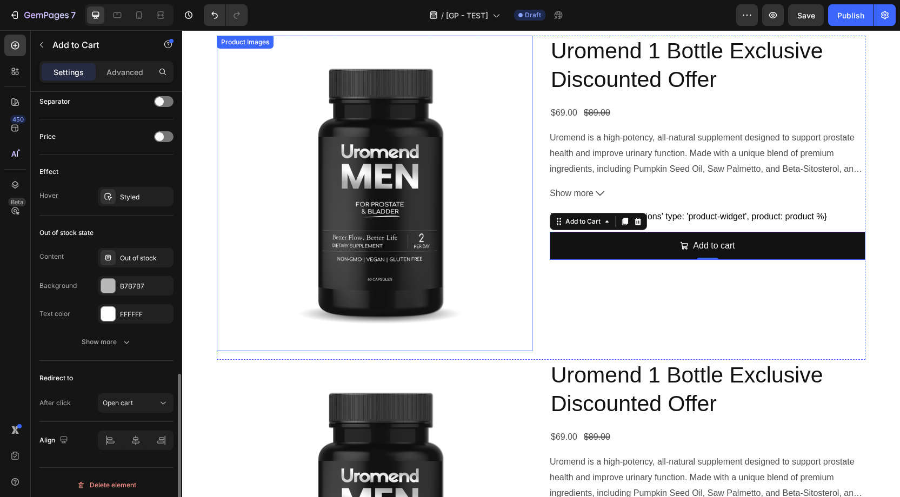
scroll to position [35, 0]
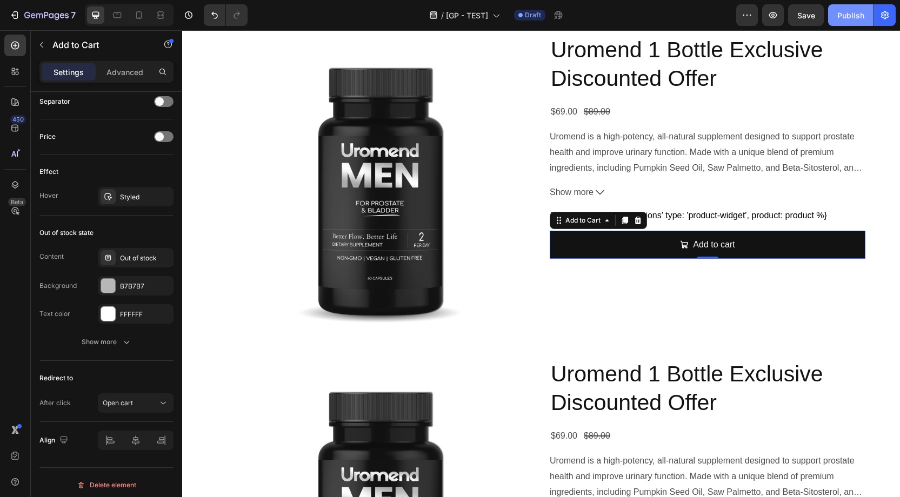
click at [841, 18] on div "Publish" at bounding box center [850, 15] width 27 height 11
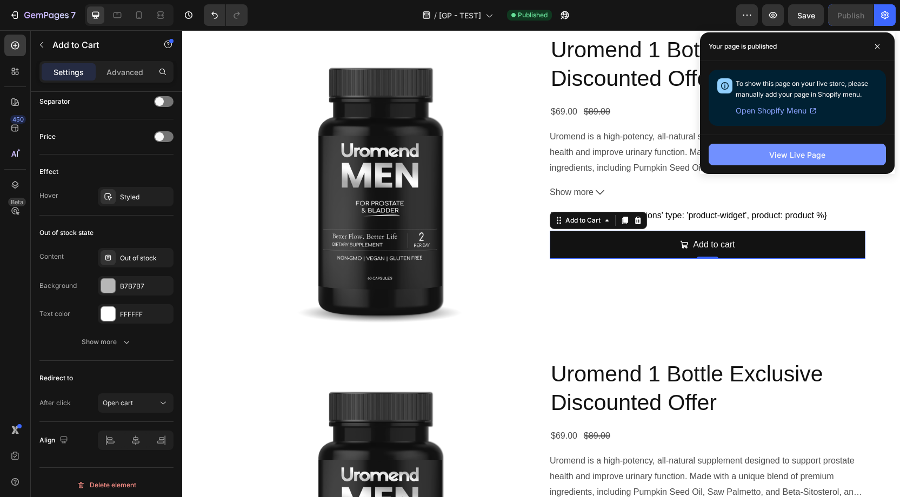
click at [761, 159] on button "View Live Page" at bounding box center [797, 155] width 177 height 22
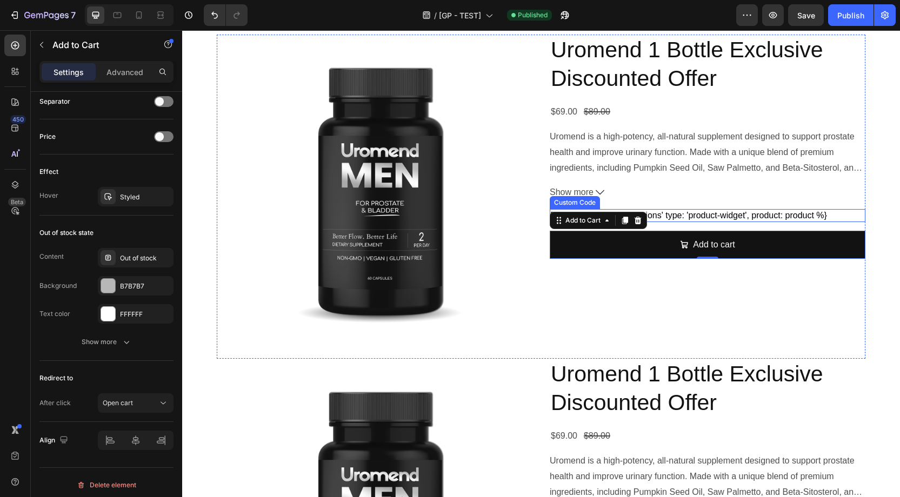
click at [685, 214] on div "{% render 'loop-subscriptions' type: 'product-widget', product: product %}" at bounding box center [708, 215] width 316 height 13
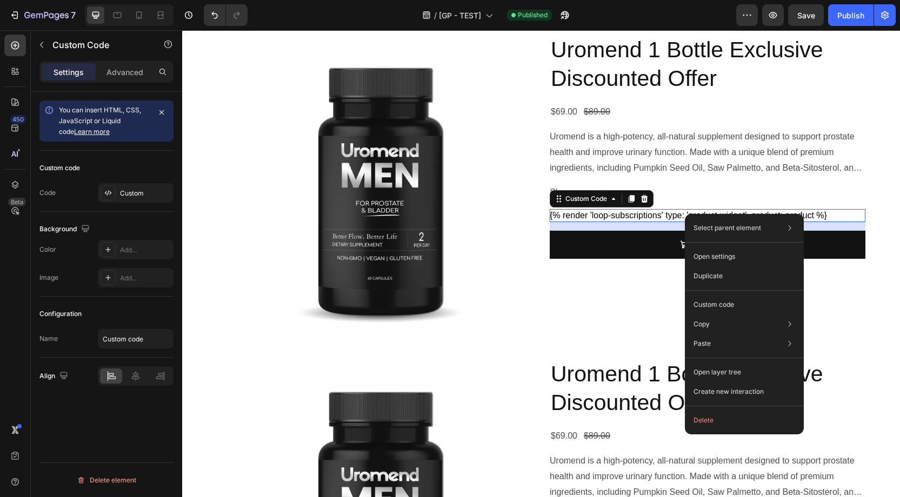
scroll to position [38, 0]
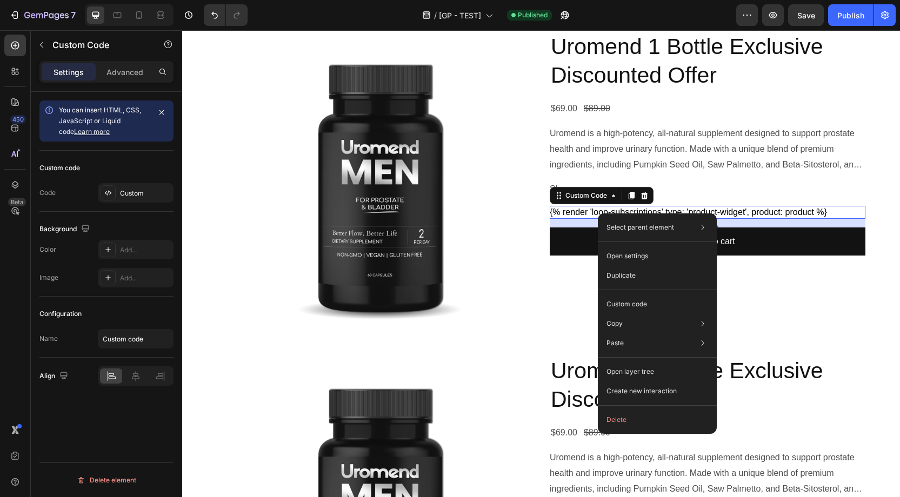
drag, startPoint x: 598, startPoint y: 214, endPoint x: 783, endPoint y: 244, distance: 187.9
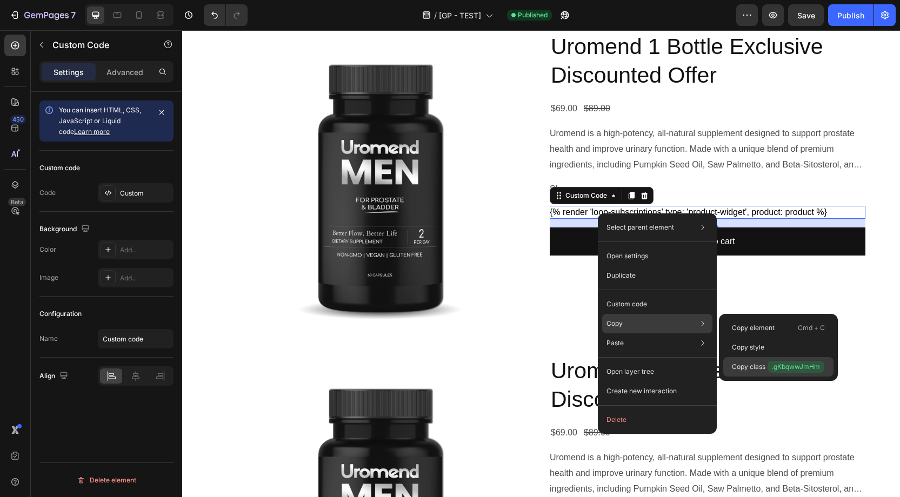
click at [763, 365] on p "Copy class .gKbqwwJmHm" at bounding box center [778, 367] width 92 height 12
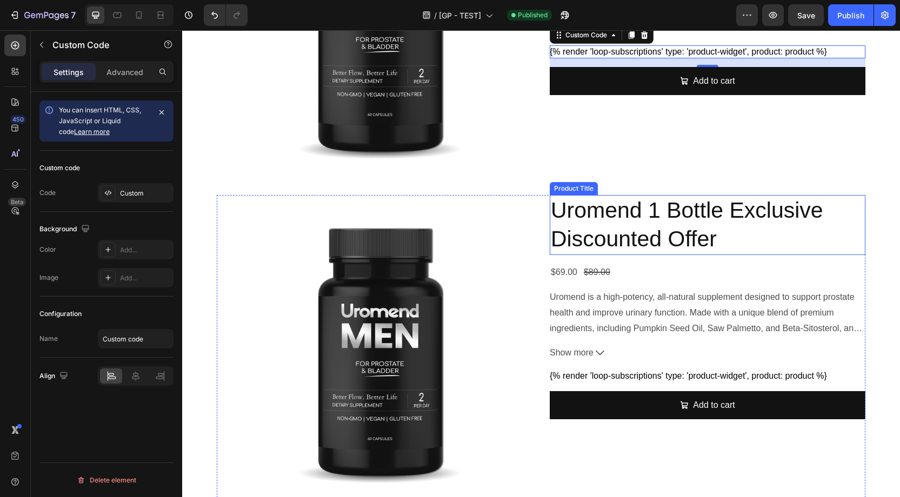
scroll to position [203, 0]
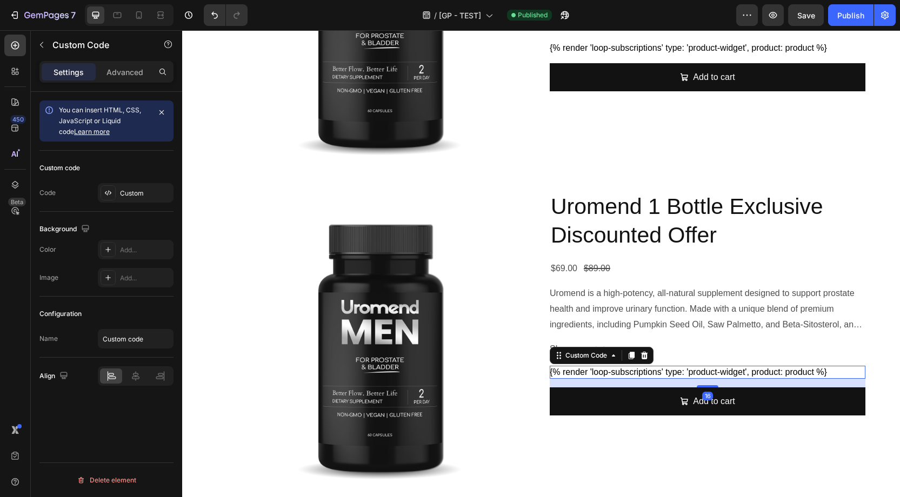
click at [648, 371] on div "{% render 'loop-subscriptions' type: 'product-widget', product: product %}" at bounding box center [708, 372] width 316 height 13
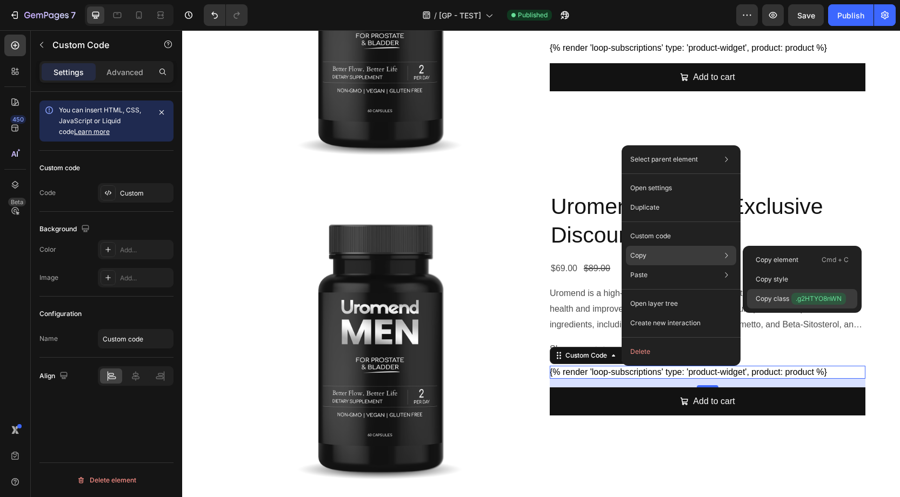
click at [773, 297] on p "Copy class .g2HTYO8nWN" at bounding box center [801, 299] width 90 height 12
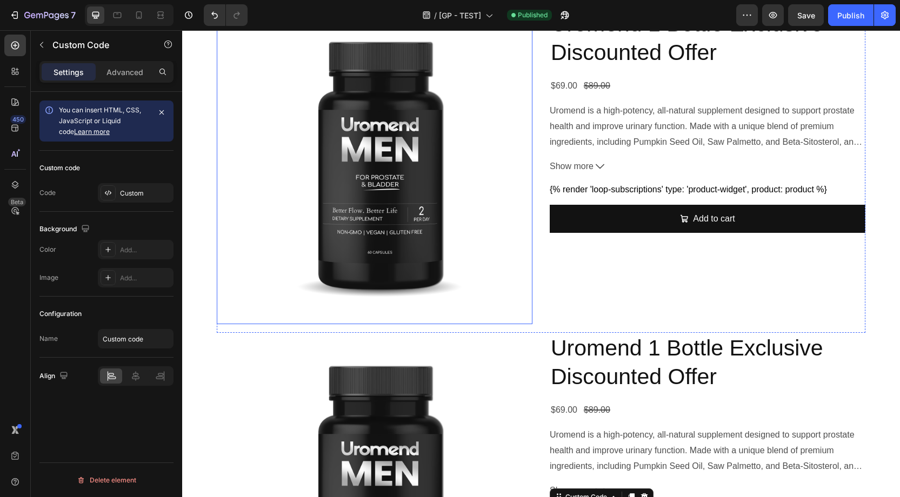
scroll to position [62, 0]
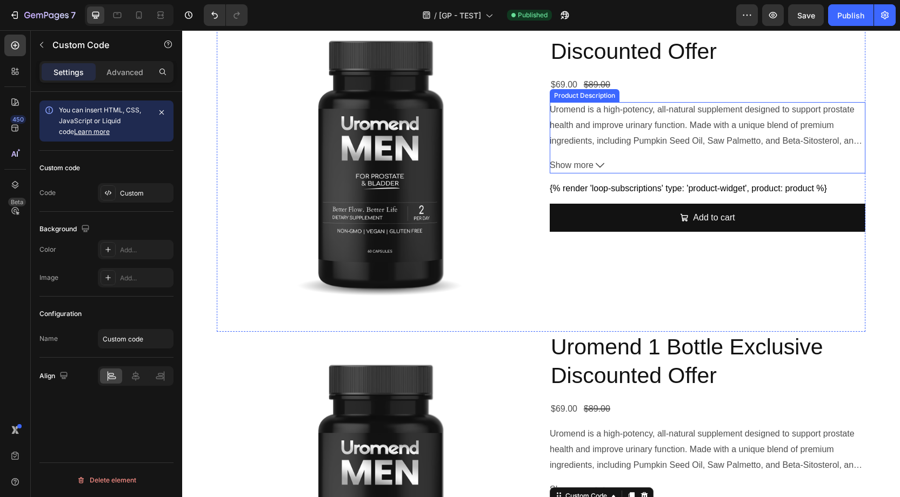
click at [578, 130] on div "Uromend is a high-potency, all-natural supplement designed to support prostate …" at bounding box center [708, 125] width 316 height 46
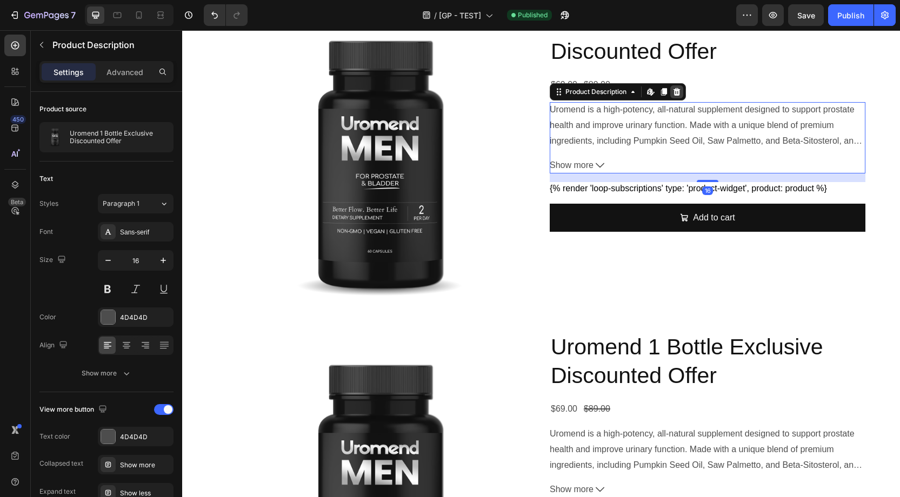
click at [678, 94] on icon at bounding box center [677, 92] width 7 height 8
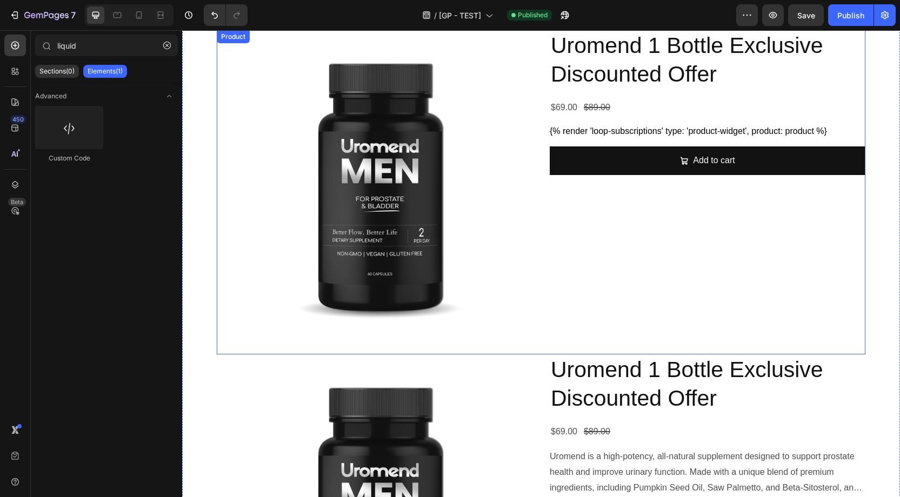
scroll to position [53, 0]
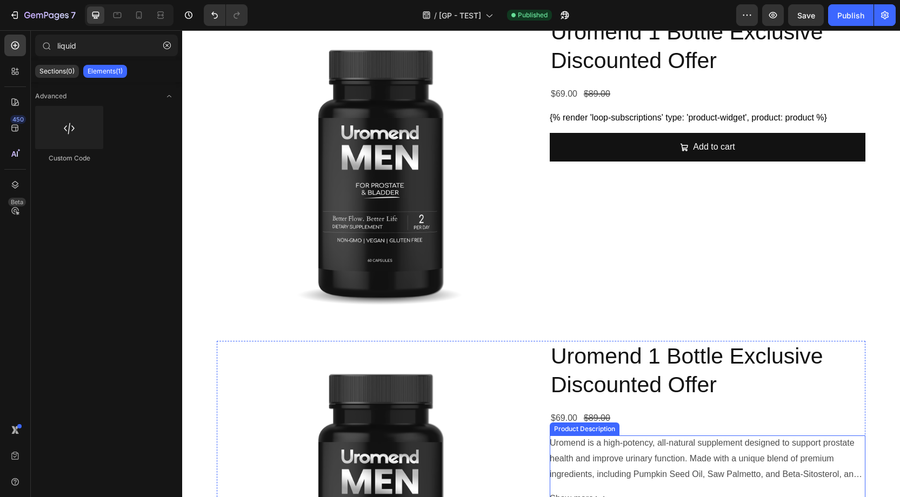
click at [655, 460] on p "Uromend is a high-potency, all-natural supplement designed to support prostate …" at bounding box center [704, 481] width 309 height 87
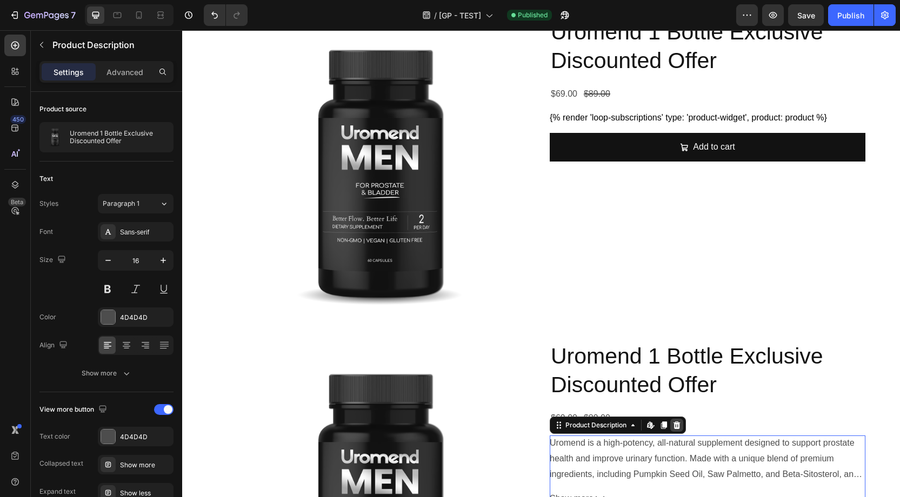
click at [676, 429] on div at bounding box center [676, 425] width 13 height 13
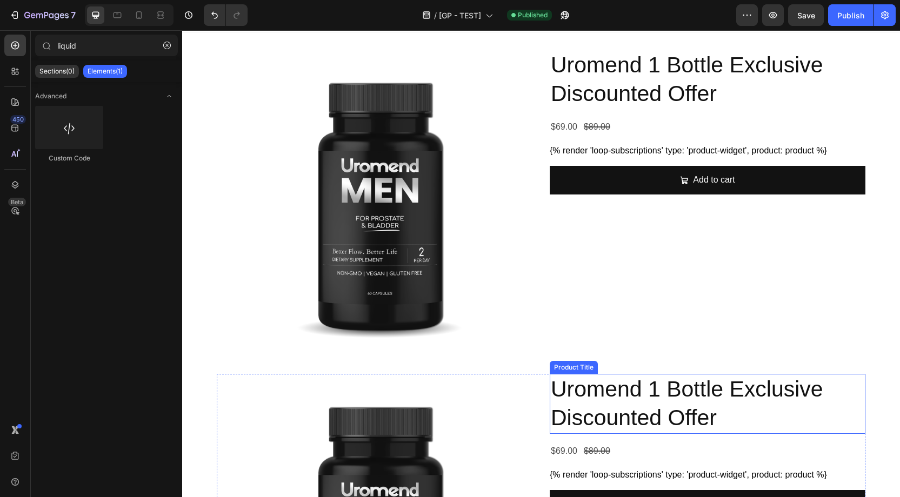
scroll to position [15, 0]
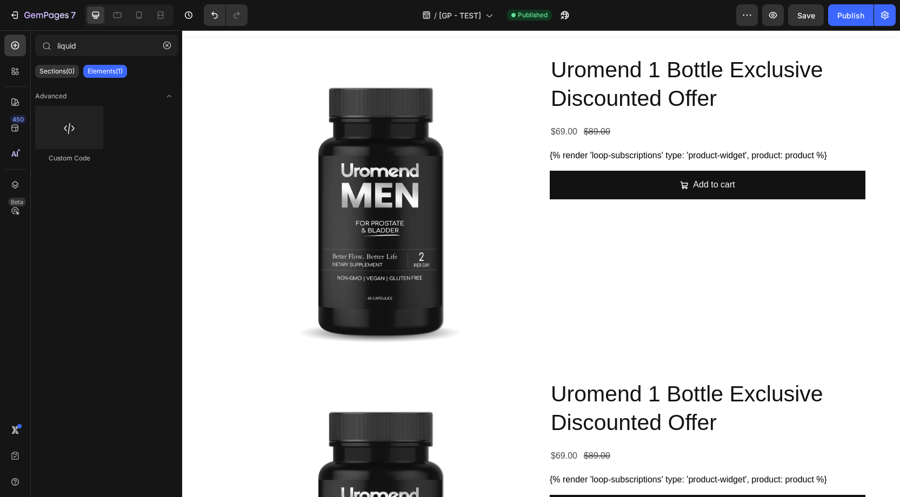
drag, startPoint x: 845, startPoint y: 15, endPoint x: 676, endPoint y: 0, distance: 169.8
click at [844, 15] on div "Publish" at bounding box center [850, 15] width 27 height 11
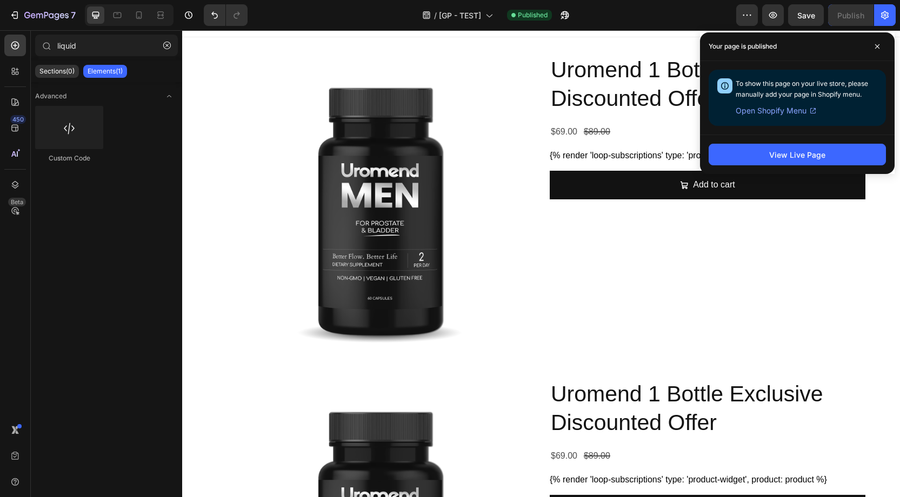
drag, startPoint x: 881, startPoint y: 45, endPoint x: 811, endPoint y: 97, distance: 86.5
click at [881, 45] on span at bounding box center [877, 46] width 17 height 17
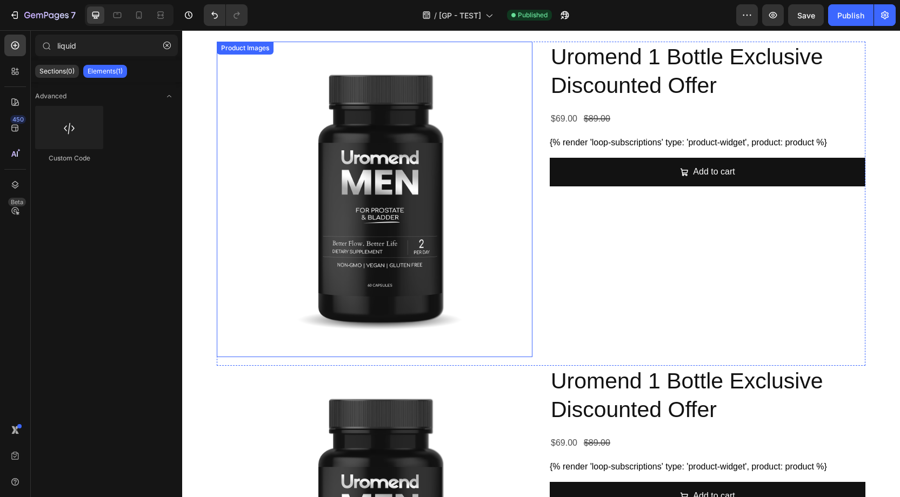
scroll to position [28, 0]
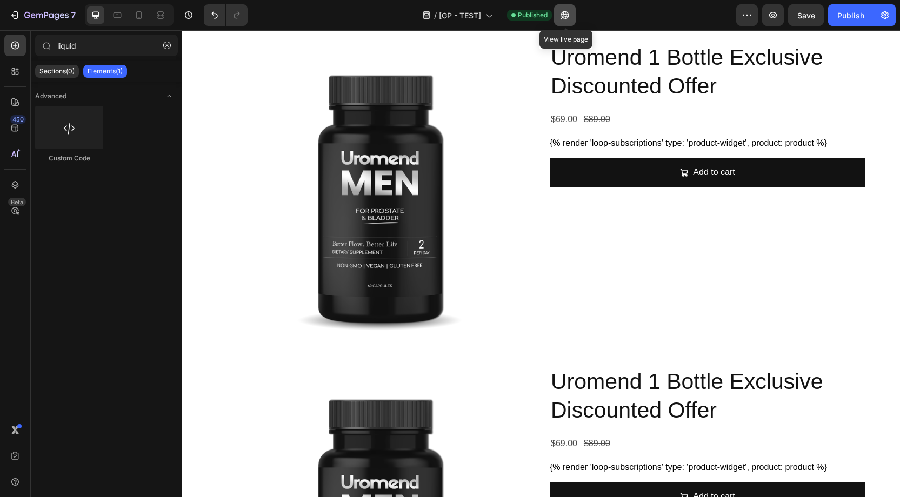
click at [570, 13] on icon "button" at bounding box center [565, 15] width 11 height 11
